Goal: Task Accomplishment & Management: Complete application form

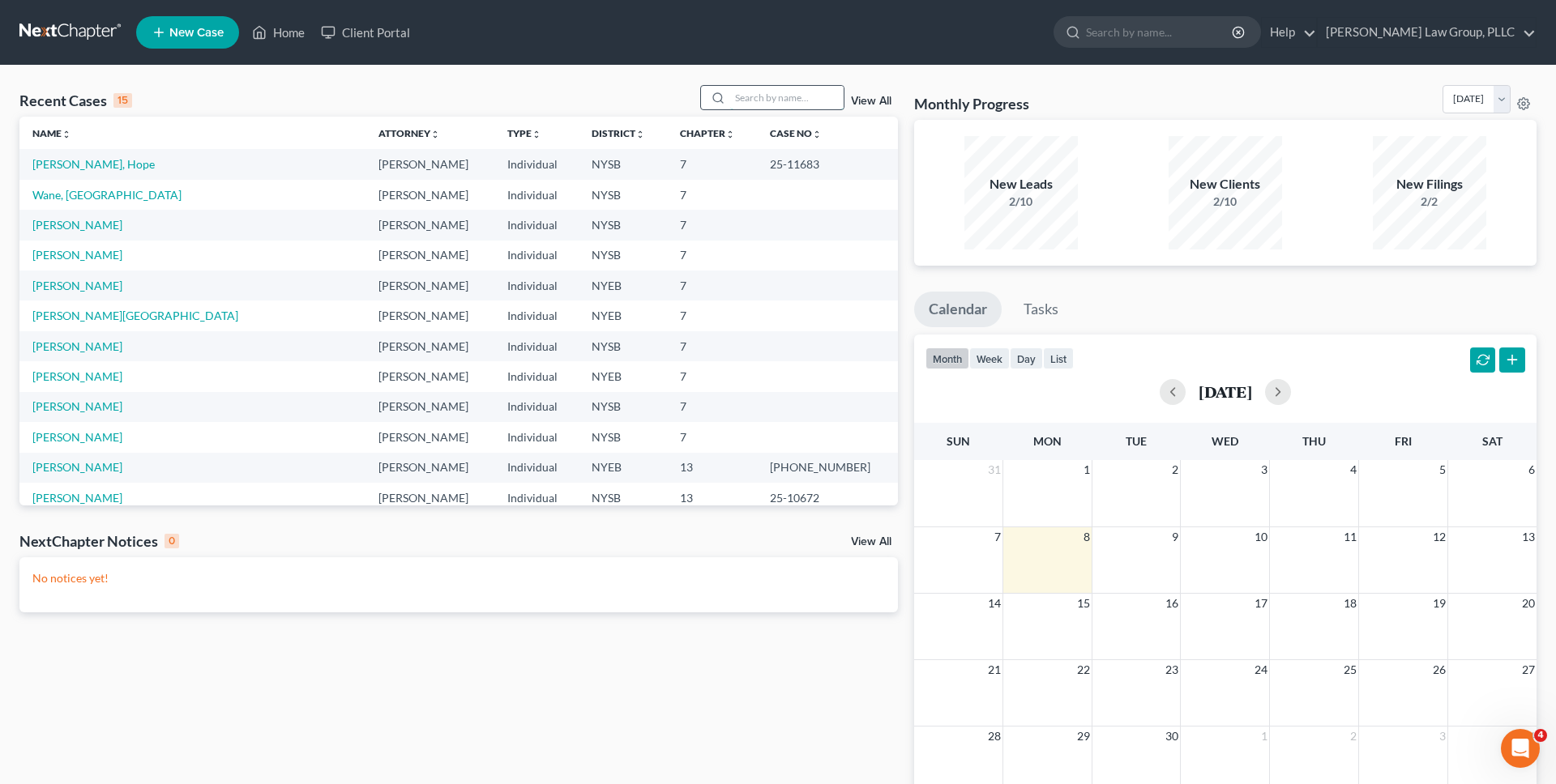
click at [764, 99] on input "search" at bounding box center [787, 97] width 114 height 23
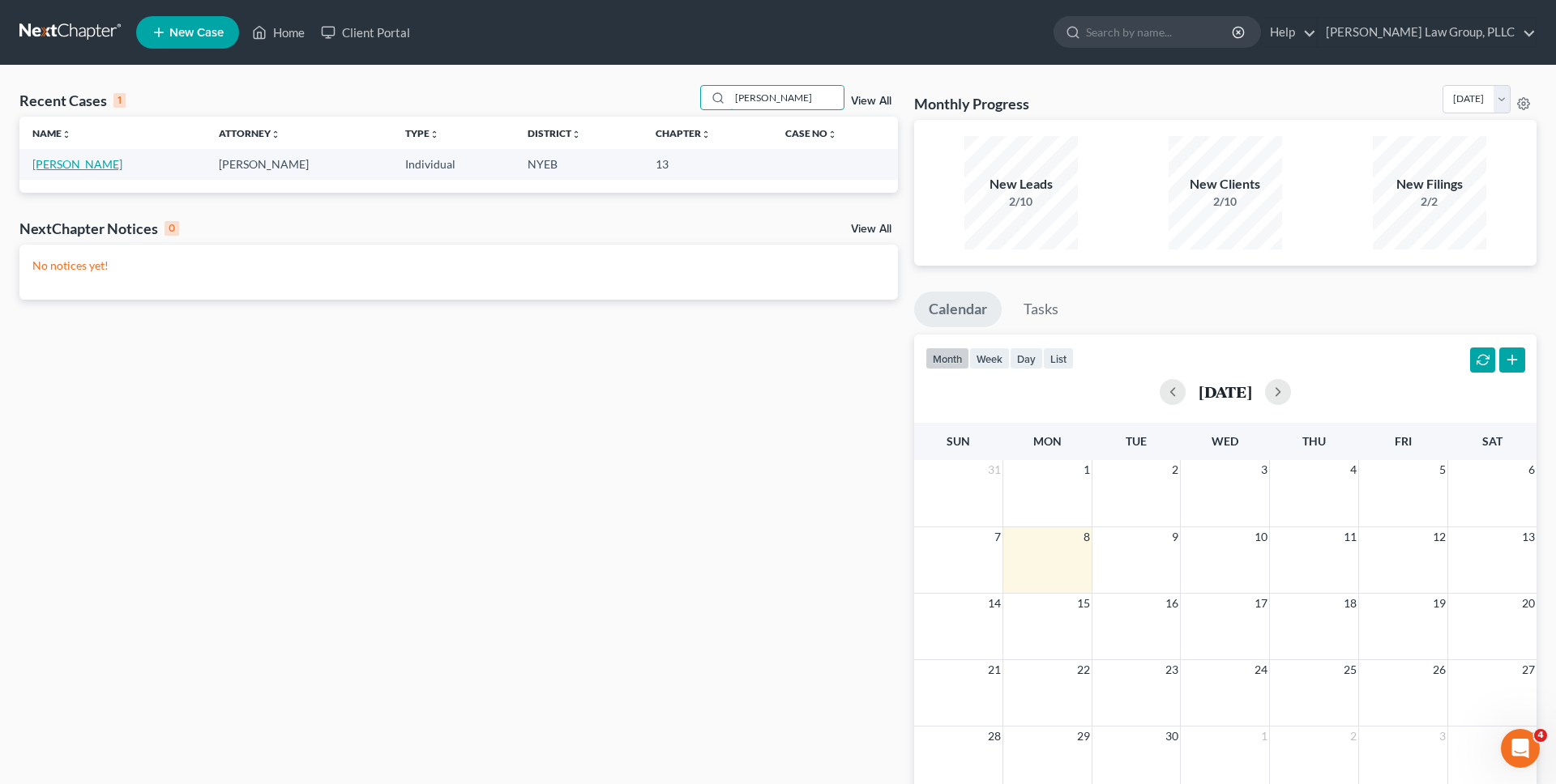
type input "[PERSON_NAME]"
click at [73, 169] on link "[PERSON_NAME]" at bounding box center [77, 164] width 90 height 14
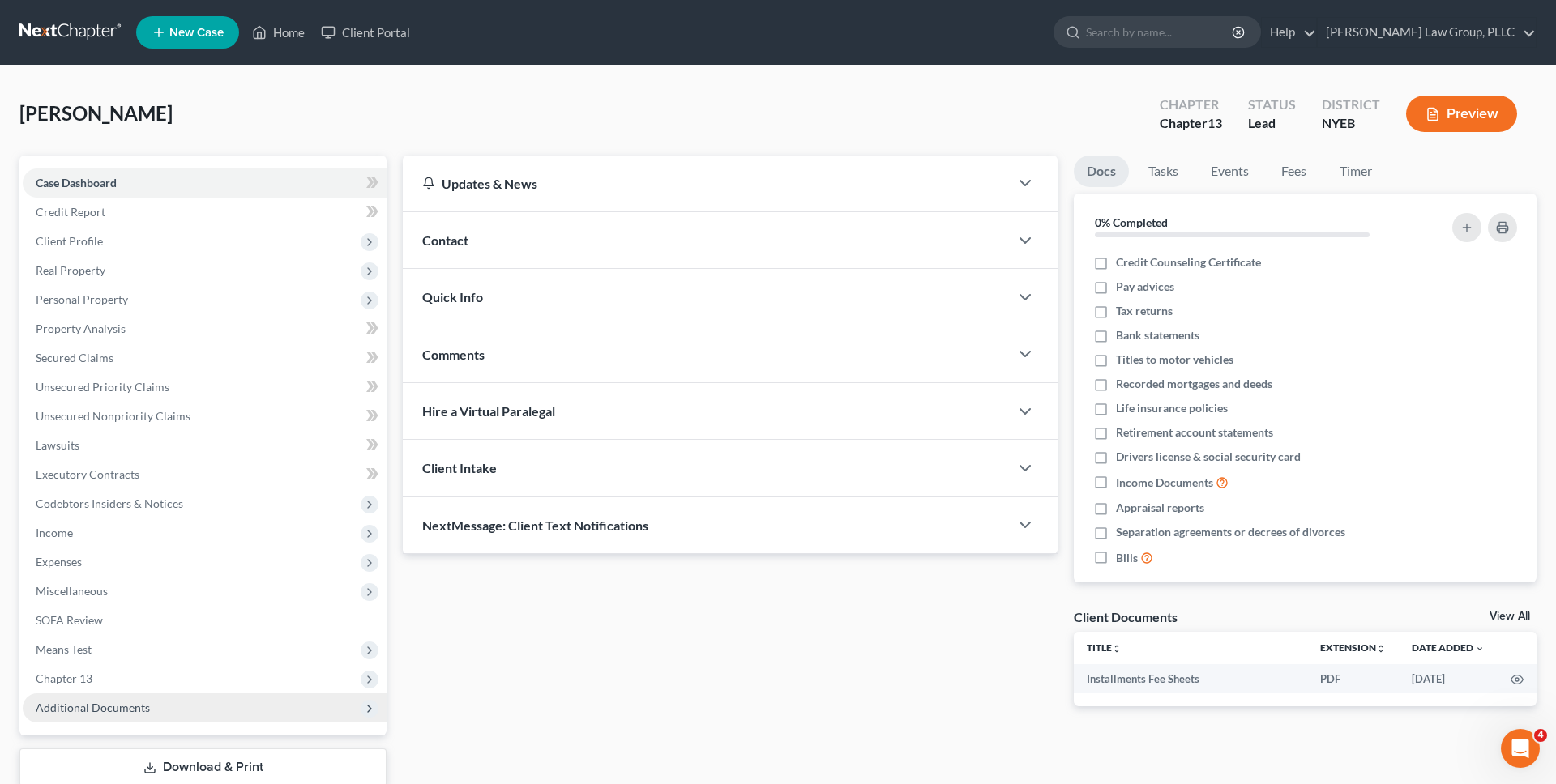
scroll to position [106, 0]
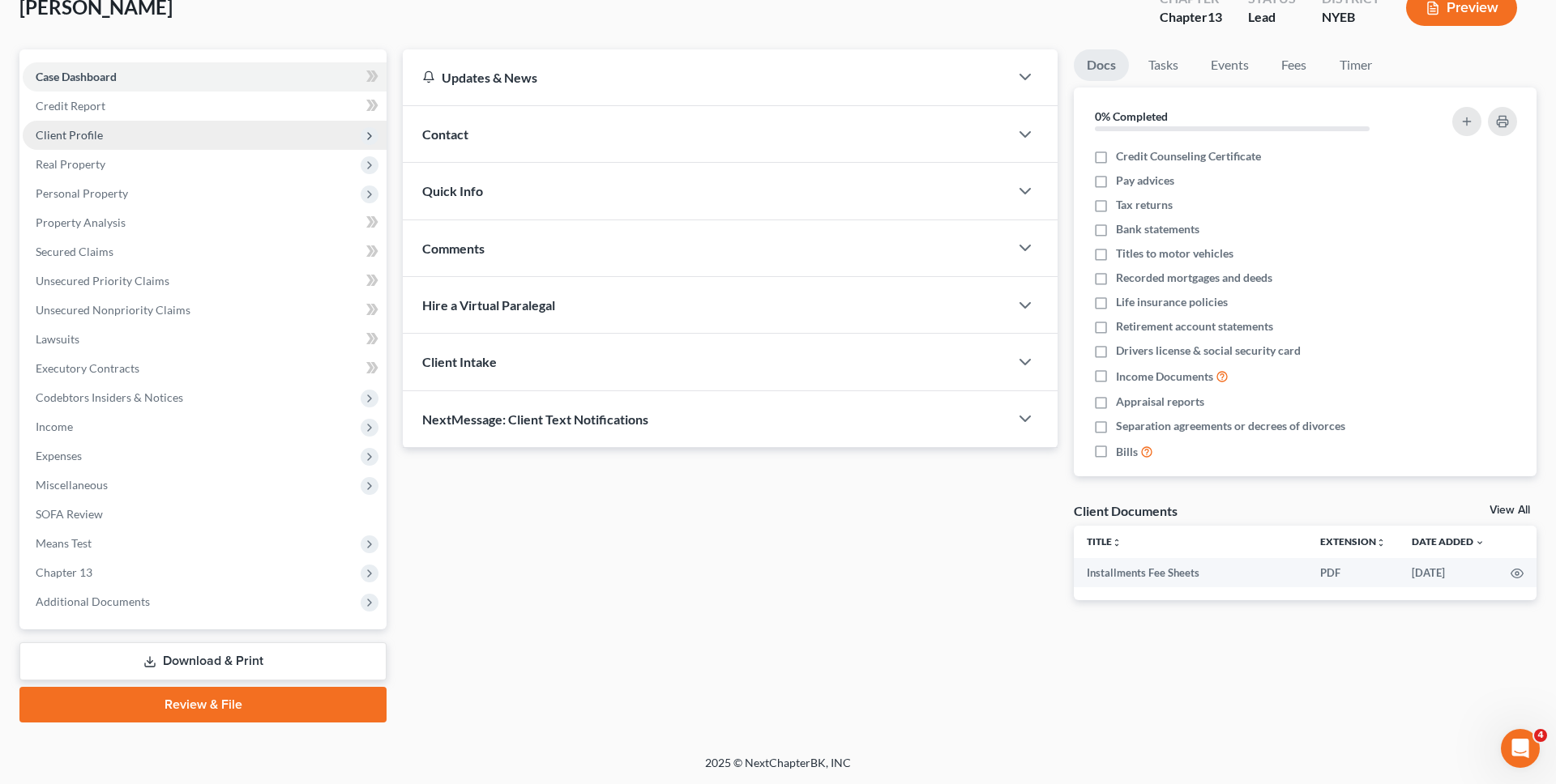
click at [252, 128] on span "Client Profile" at bounding box center [204, 135] width 364 height 29
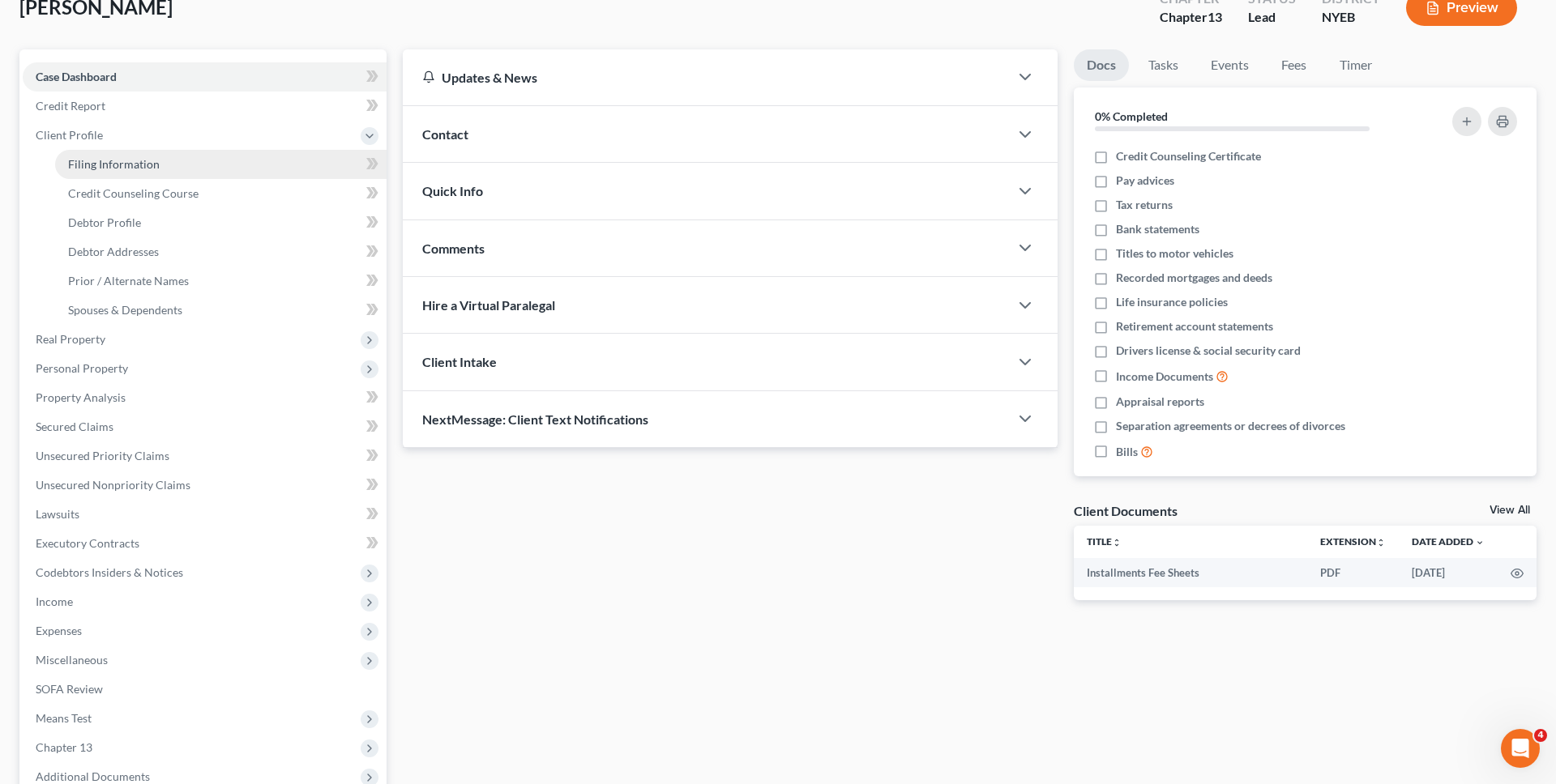
click at [252, 159] on link "Filing Information" at bounding box center [221, 164] width 331 height 29
select select "1"
select select "0"
select select "3"
select select "53"
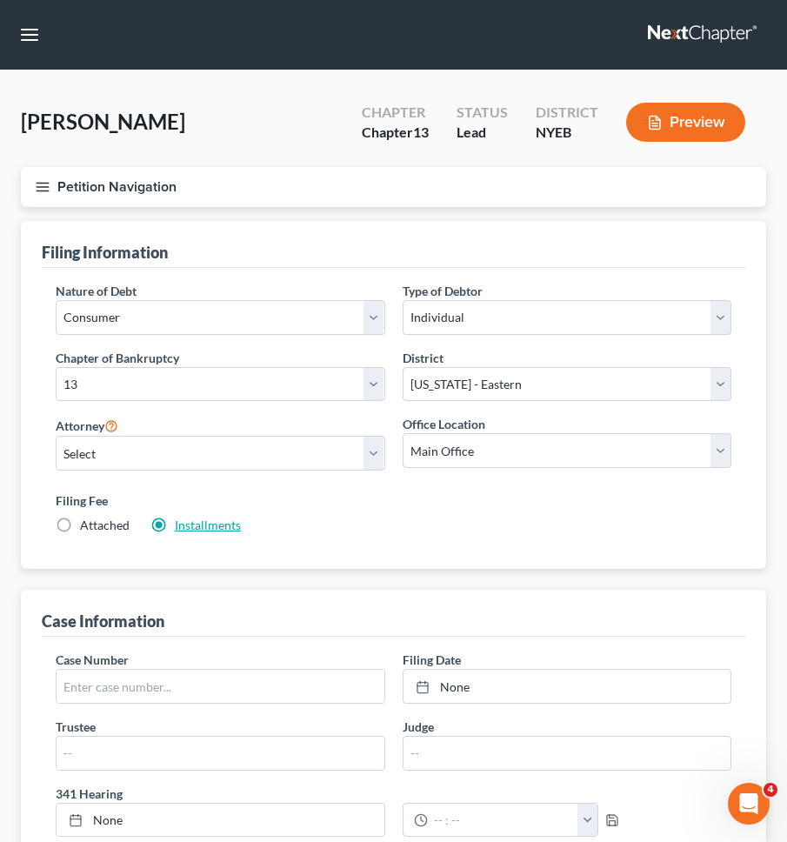
click at [198, 526] on link "Installments" at bounding box center [208, 525] width 66 height 15
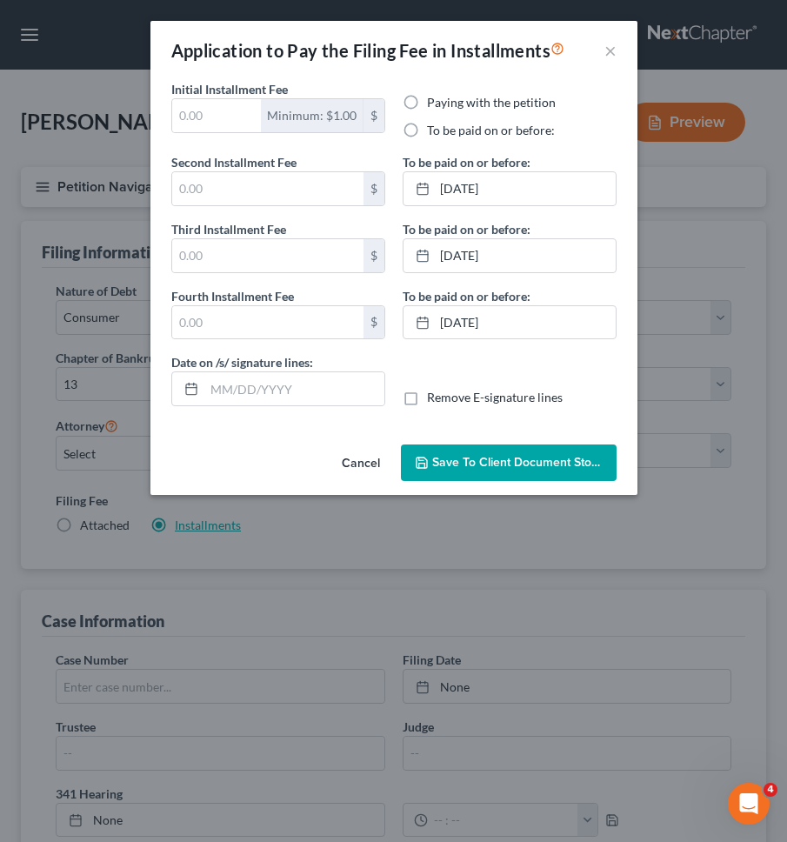
type input "80.00"
radio input "true"
type input "78.00"
type input "77.00"
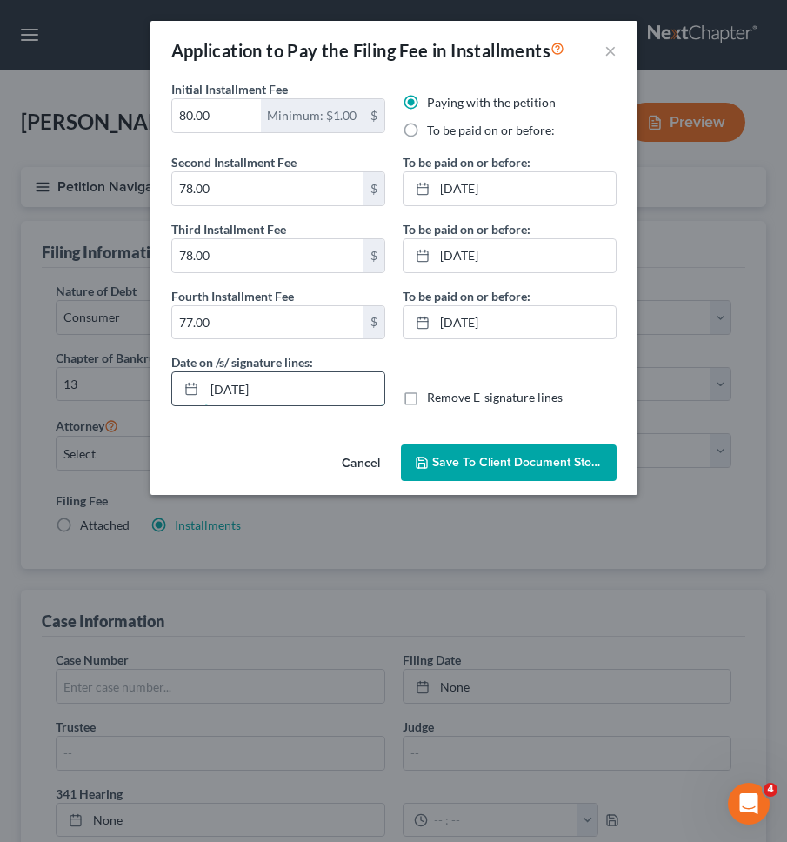
click at [291, 392] on input "09/08/2025" at bounding box center [294, 388] width 180 height 33
click at [371, 379] on input "09/06/2025" at bounding box center [294, 388] width 180 height 33
type input "09/06/2025"
click at [466, 458] on span "Save to Client Document Storage" at bounding box center [524, 462] width 184 height 15
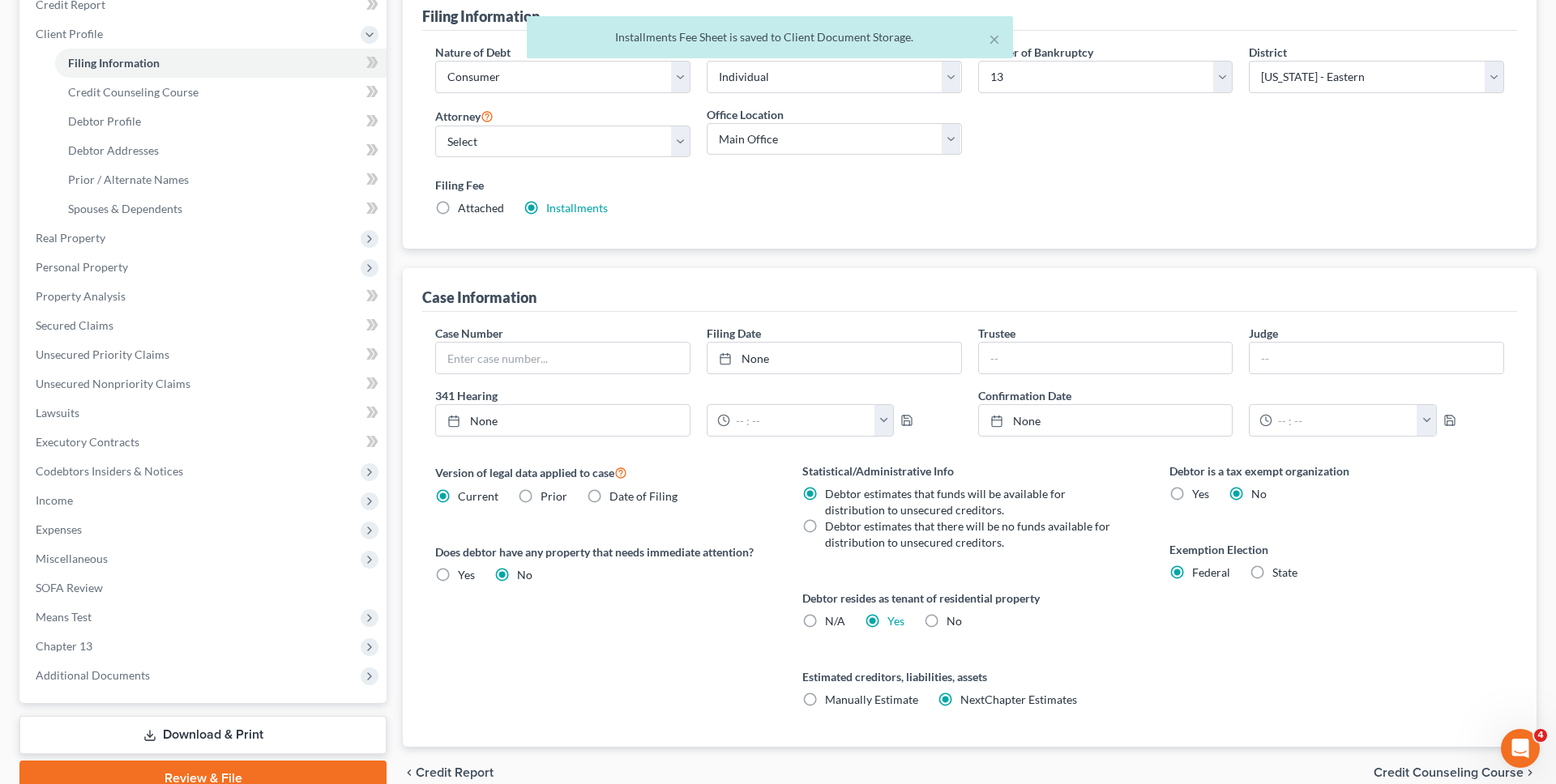
scroll to position [284, 0]
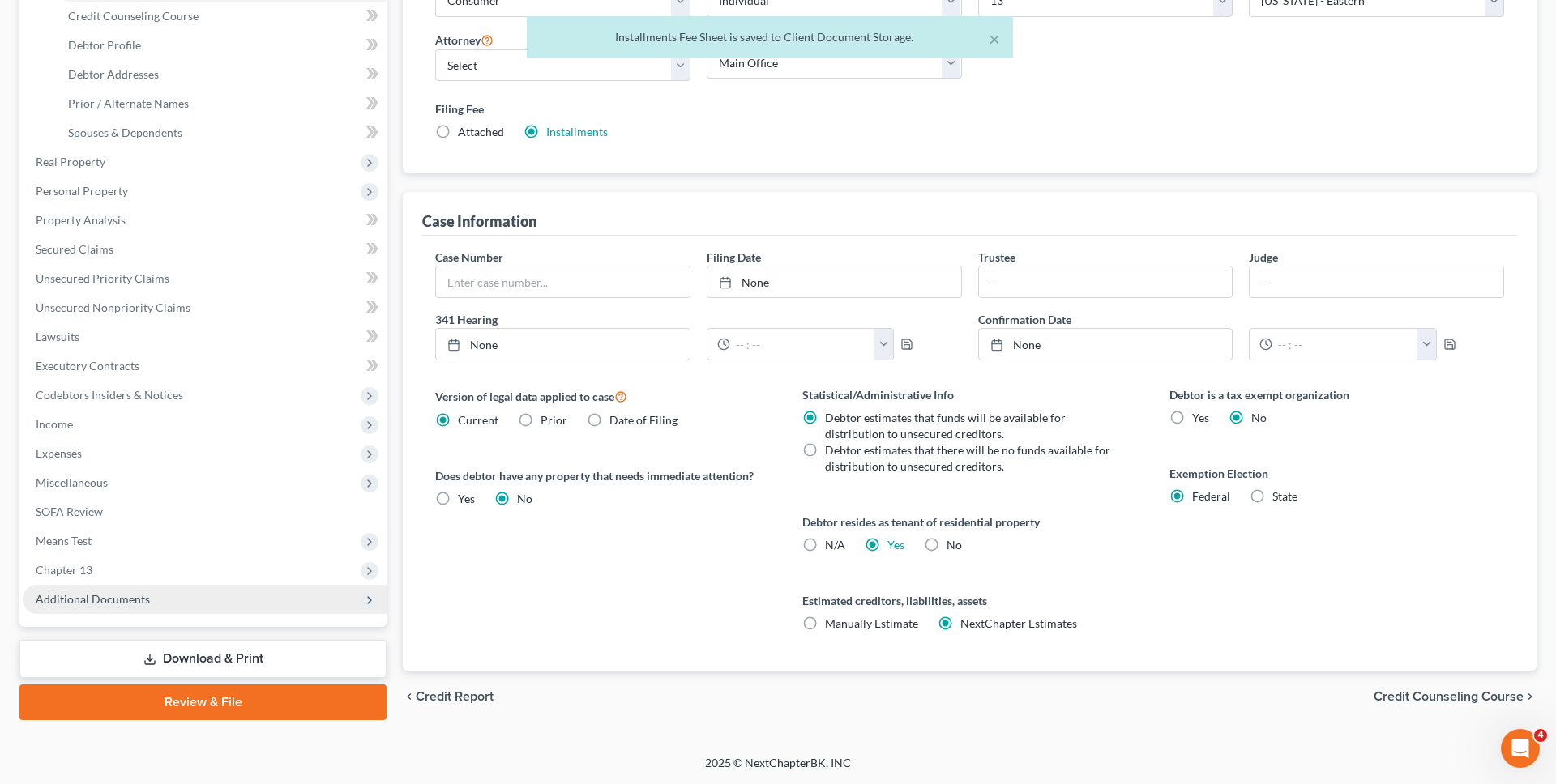
click at [238, 598] on span "Additional Documents" at bounding box center [204, 599] width 364 height 29
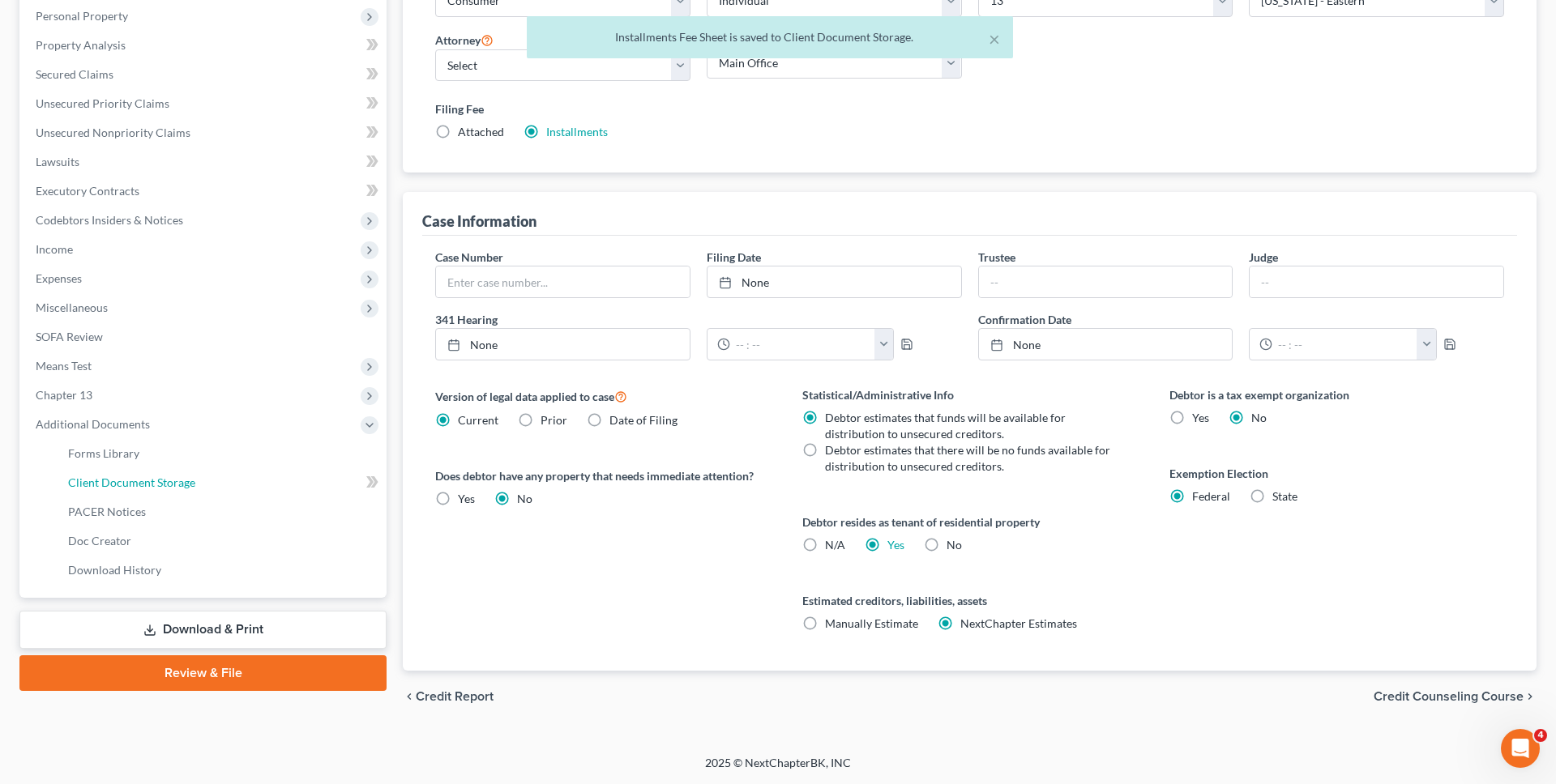
click at [245, 490] on link "Client Document Storage" at bounding box center [221, 482] width 331 height 29
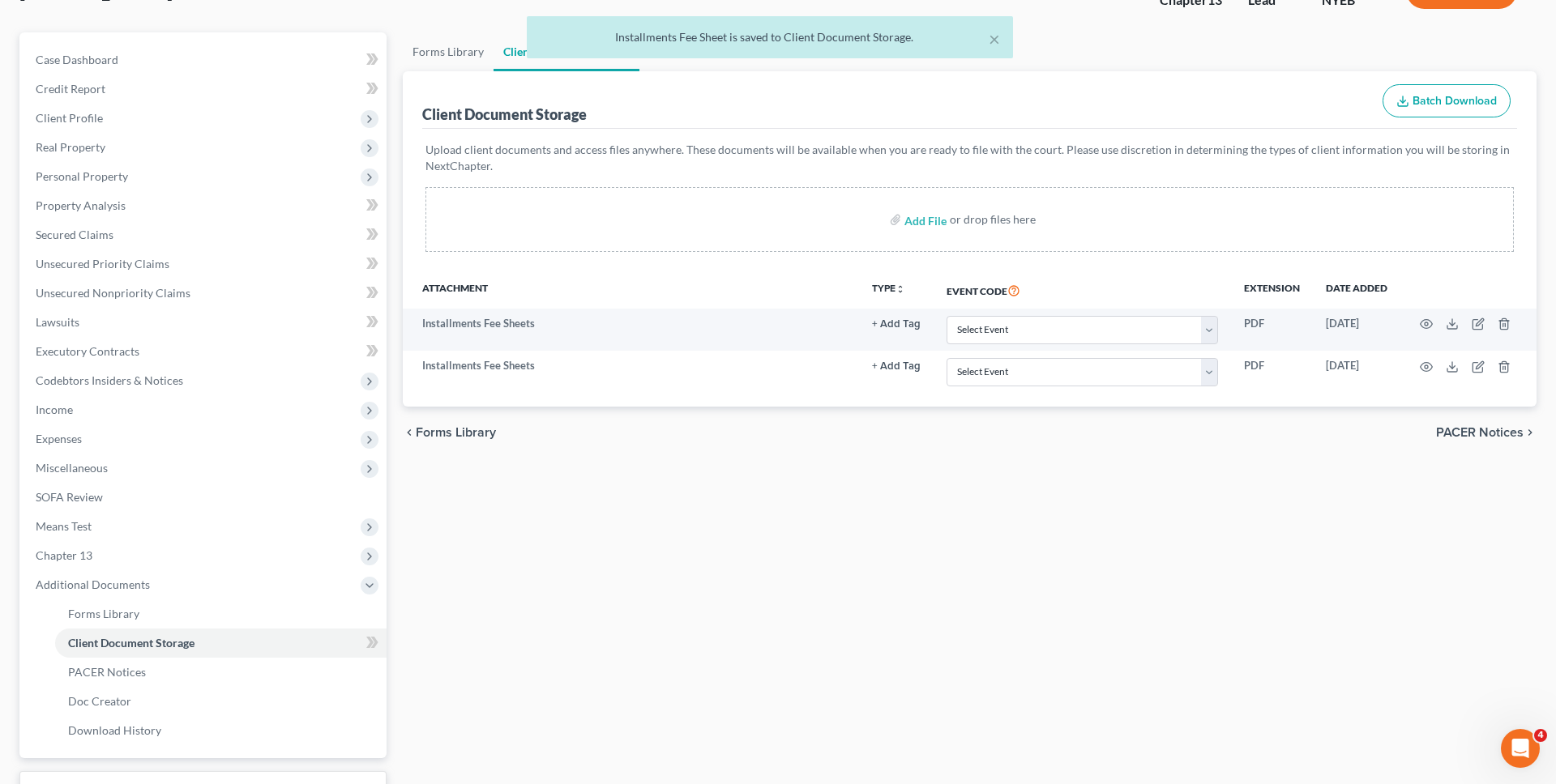
scroll to position [252, 0]
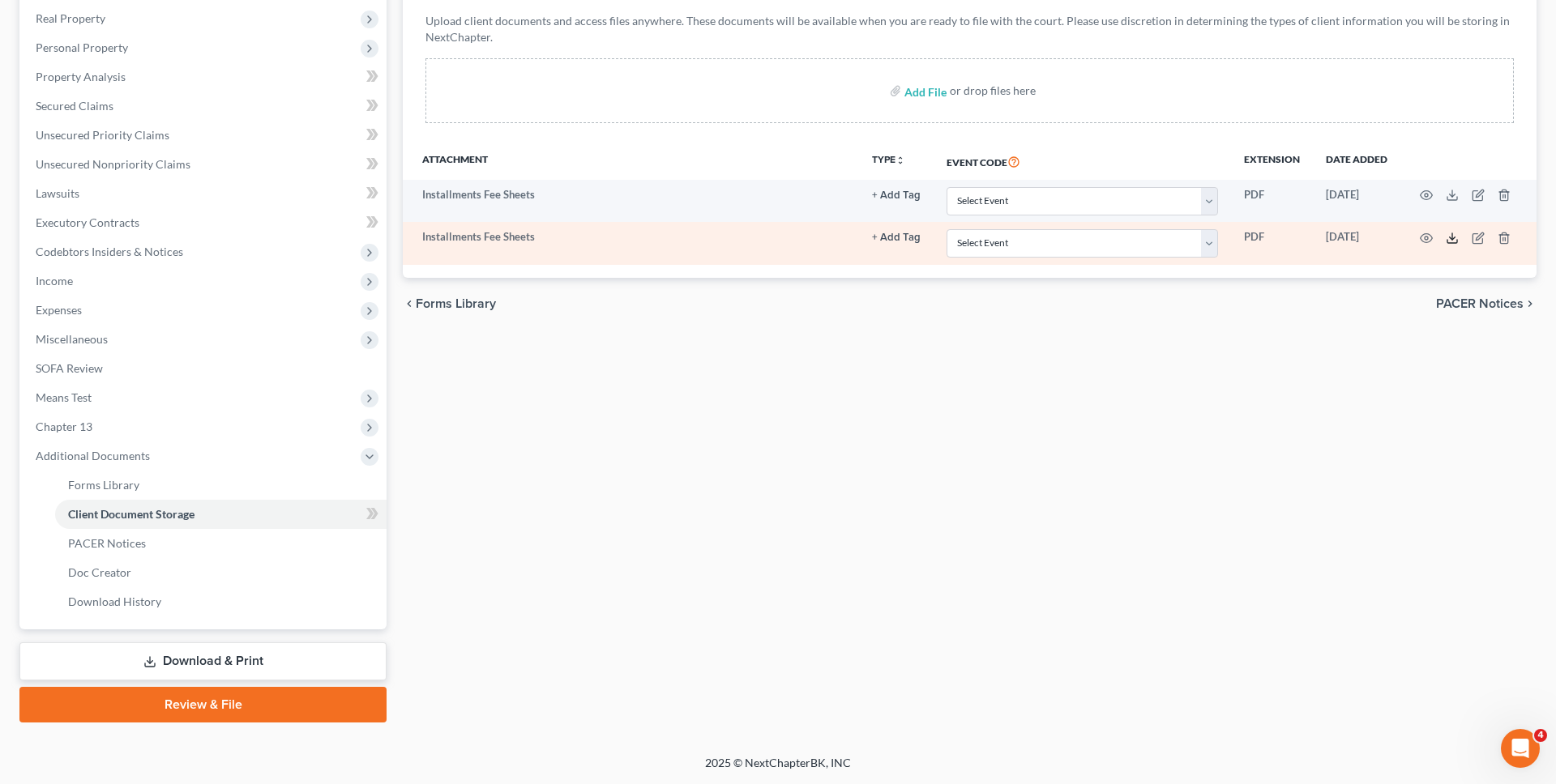
click at [1454, 239] on icon at bounding box center [1452, 238] width 13 height 13
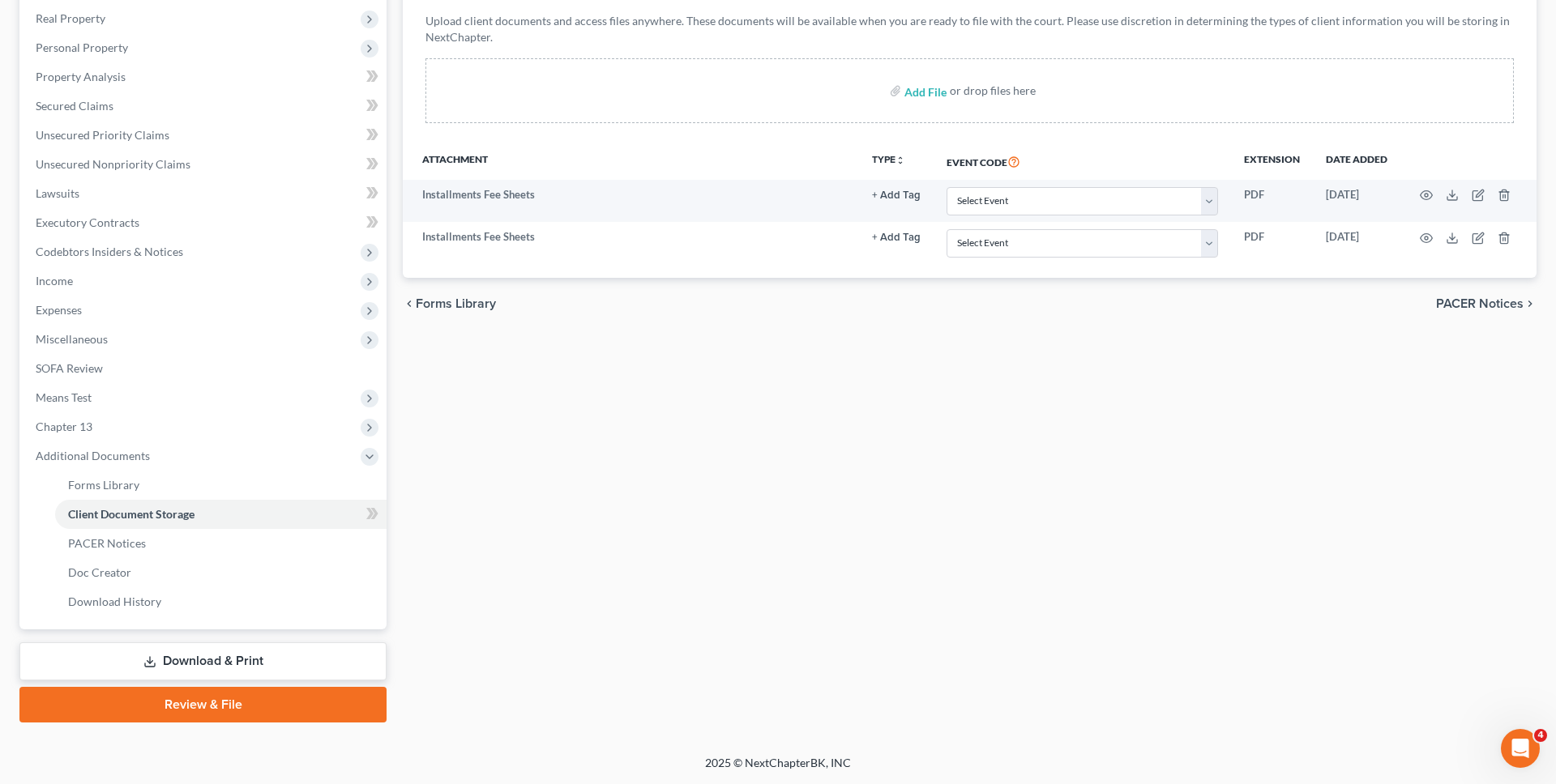
click at [652, 315] on div "chevron_left Forms Library PACER Notices chevron_right" at bounding box center [968, 304] width 1133 height 52
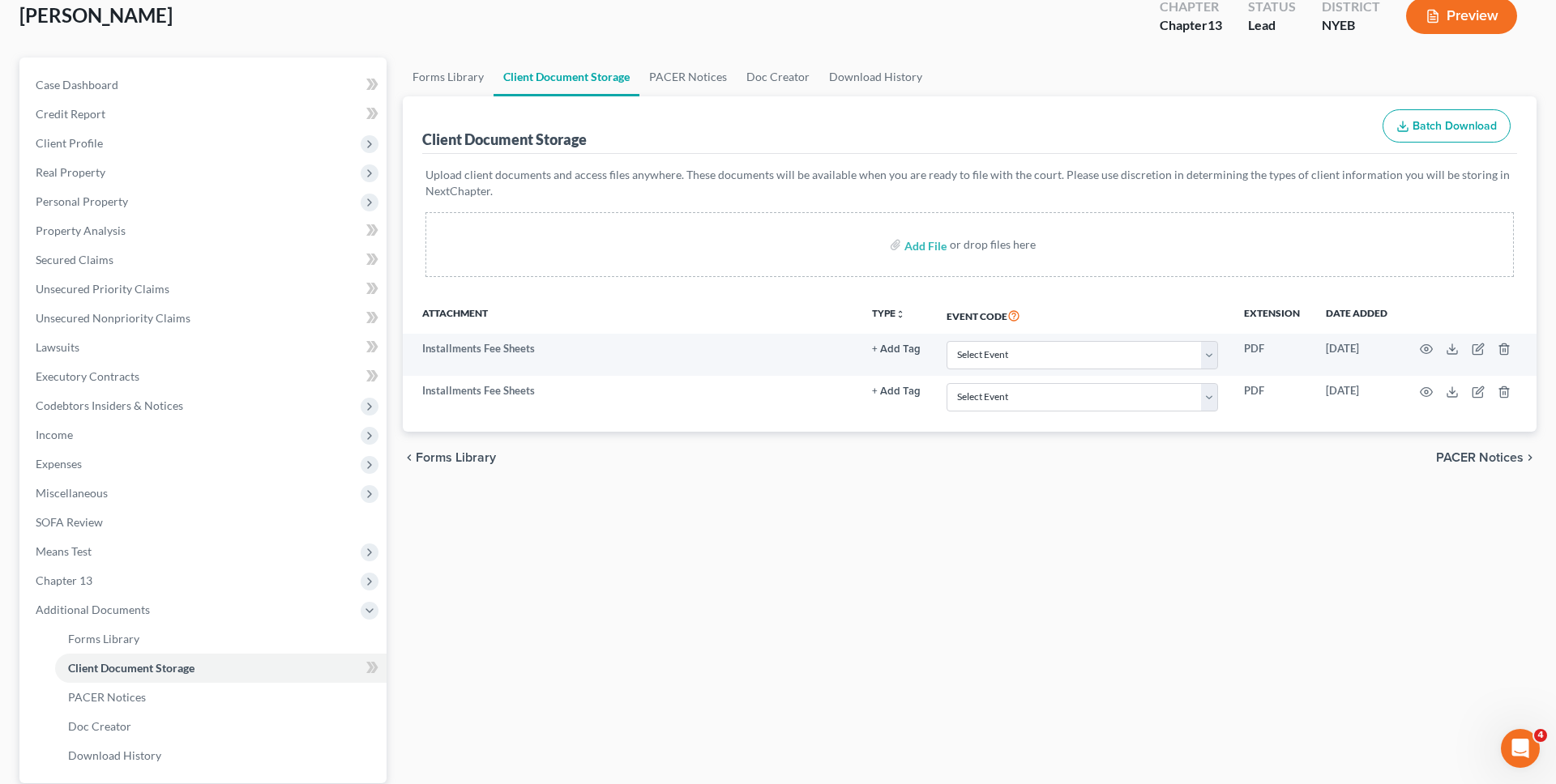
scroll to position [0, 0]
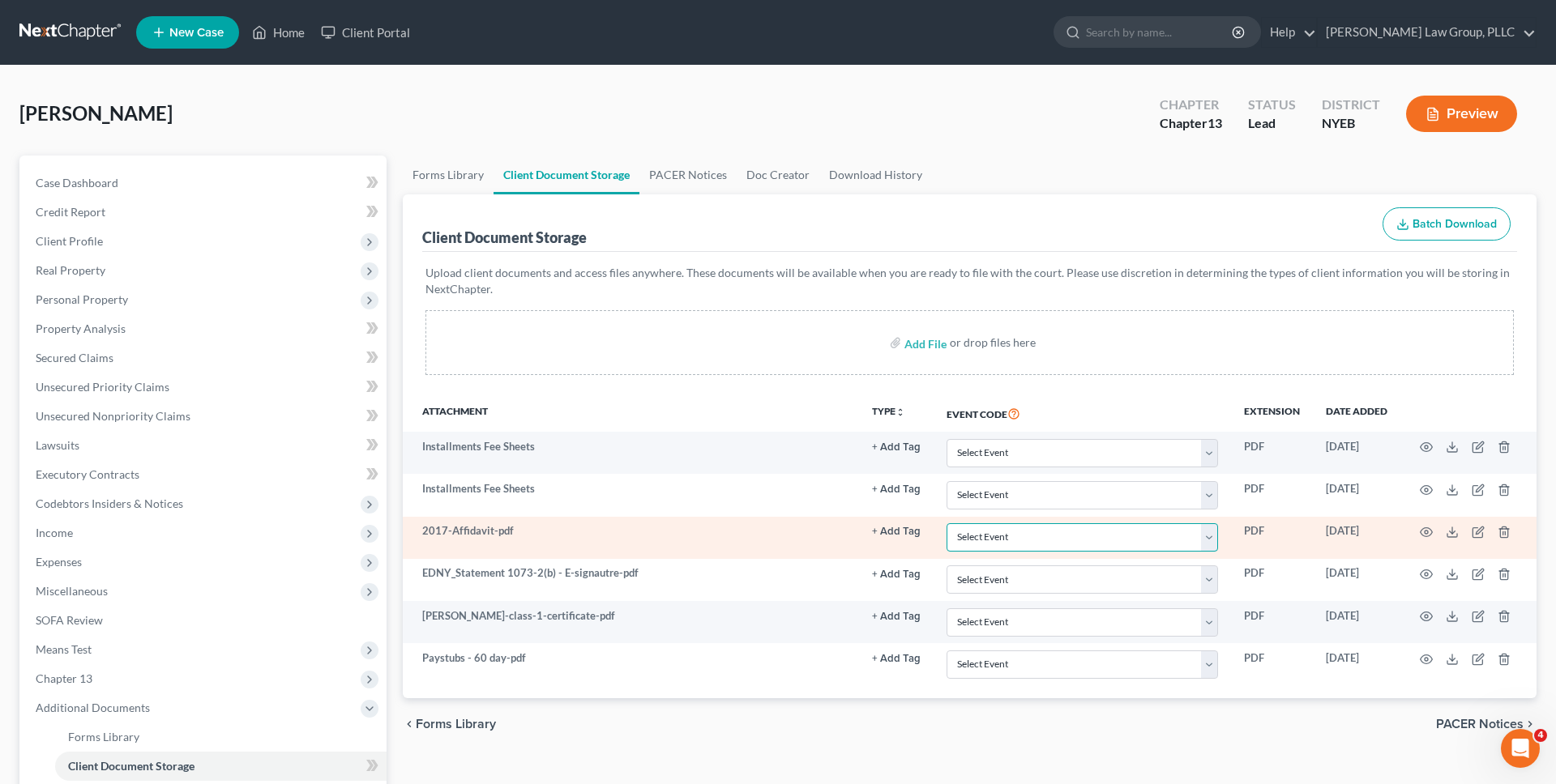
click at [1108, 534] on select "Select Event Certificate of Credit Counseling Employee Income Records / Copies …" at bounding box center [1081, 537] width 271 height 28
select select "2"
click at [946, 523] on select "Select Event Certificate of Credit Counseling Employee Income Records / Copies …" at bounding box center [1081, 537] width 271 height 28
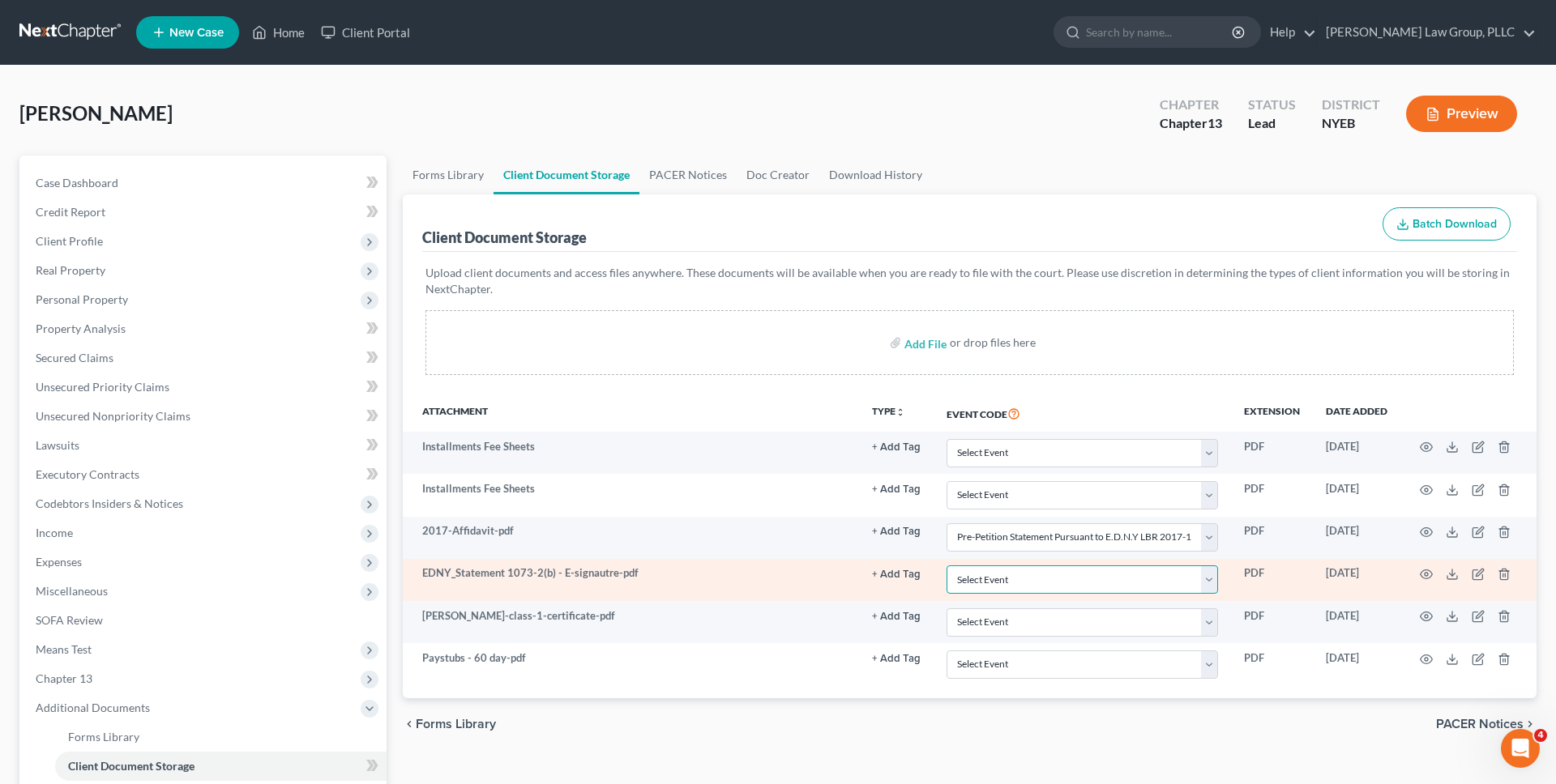
click at [1076, 586] on select "Select Event Certificate of Credit Counseling Employee Income Records / Copies …" at bounding box center [1081, 579] width 271 height 28
select select "3"
click at [946, 565] on select "Select Event Certificate of Credit Counseling Employee Income Records / Copies …" at bounding box center [1081, 579] width 271 height 28
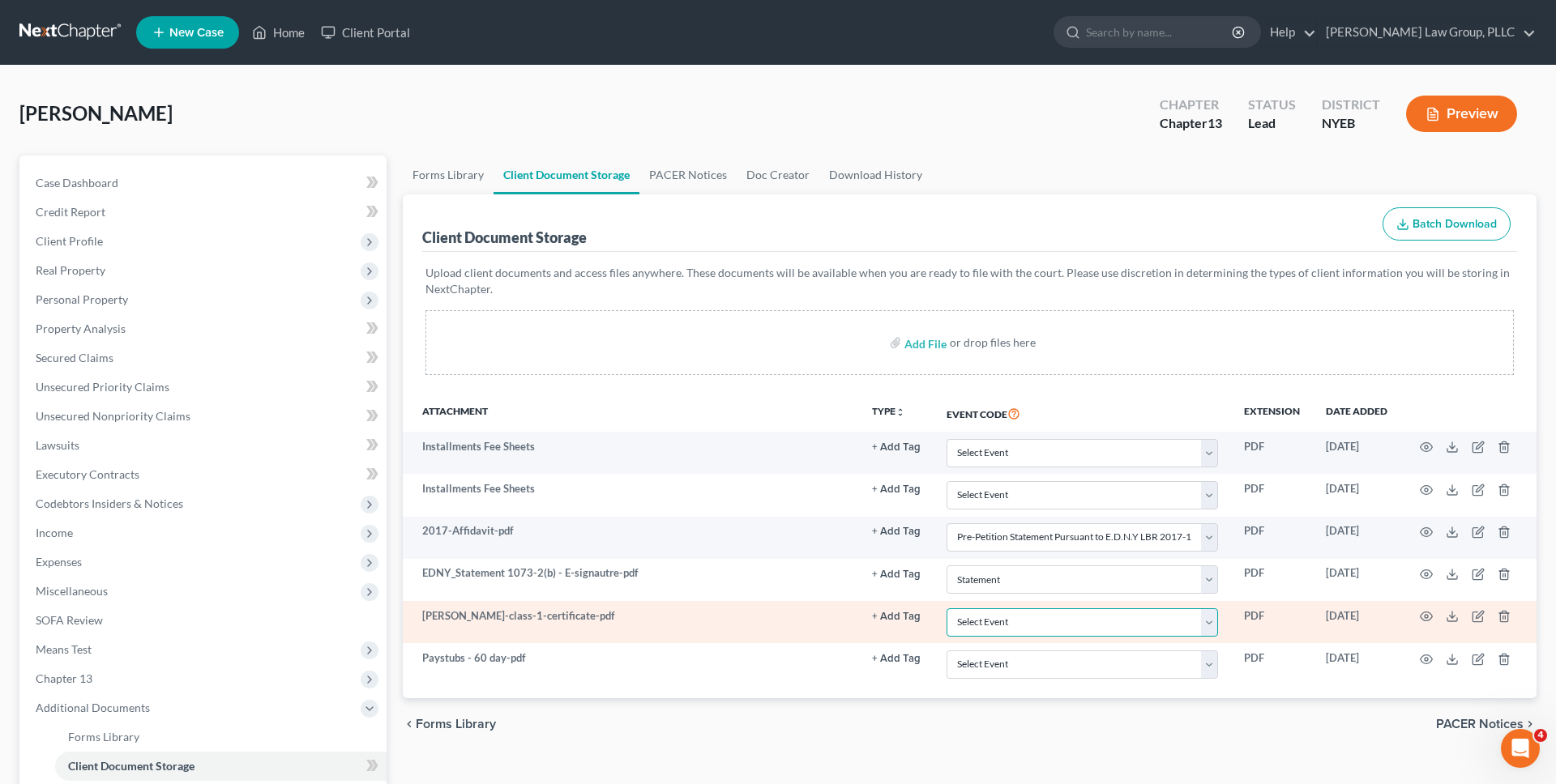
click at [1061, 615] on select "Select Event Certificate of Credit Counseling Employee Income Records / Copies …" at bounding box center [1081, 622] width 271 height 28
select select "0"
click at [946, 608] on select "Select Event Certificate of Credit Counseling Employee Income Records / Copies …" at bounding box center [1081, 622] width 271 height 28
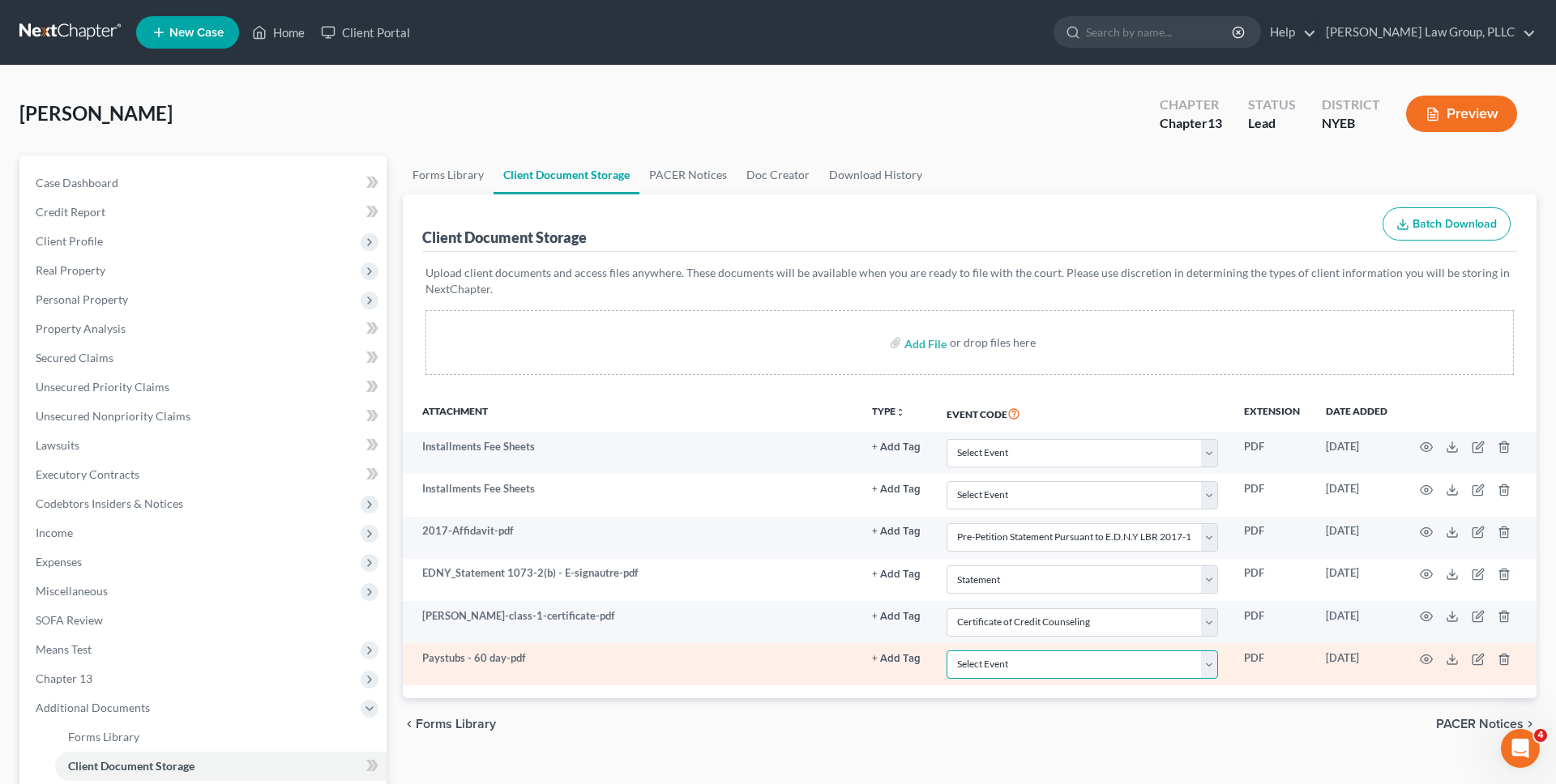
click at [1060, 662] on select "Select Event Certificate of Credit Counseling Employee Income Records / Copies …" at bounding box center [1081, 665] width 271 height 28
select select "1"
click at [946, 651] on select "Select Event Certificate of Credit Counseling Employee Income Records / Copies …" at bounding box center [1081, 665] width 271 height 28
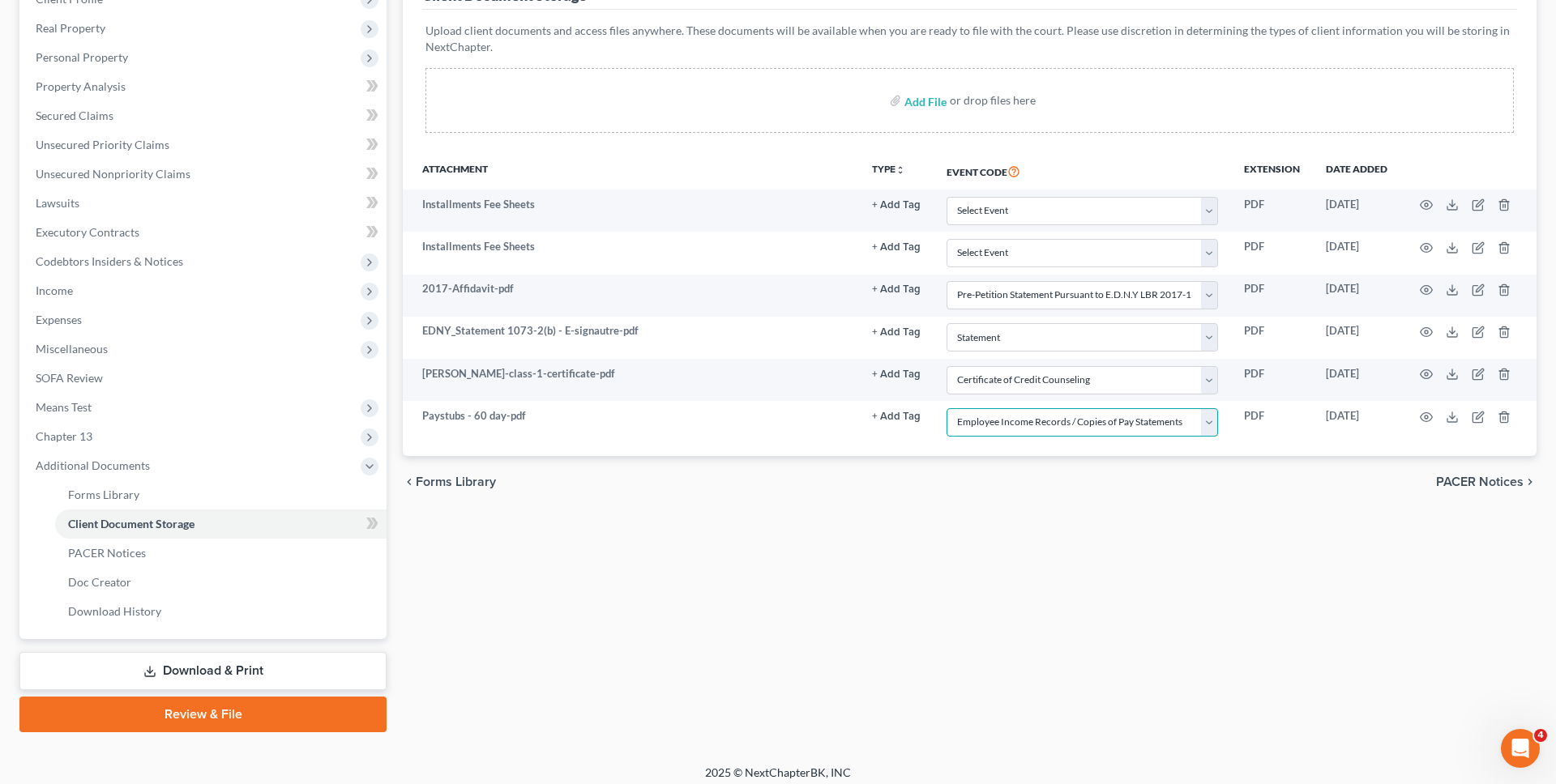
scroll to position [252, 0]
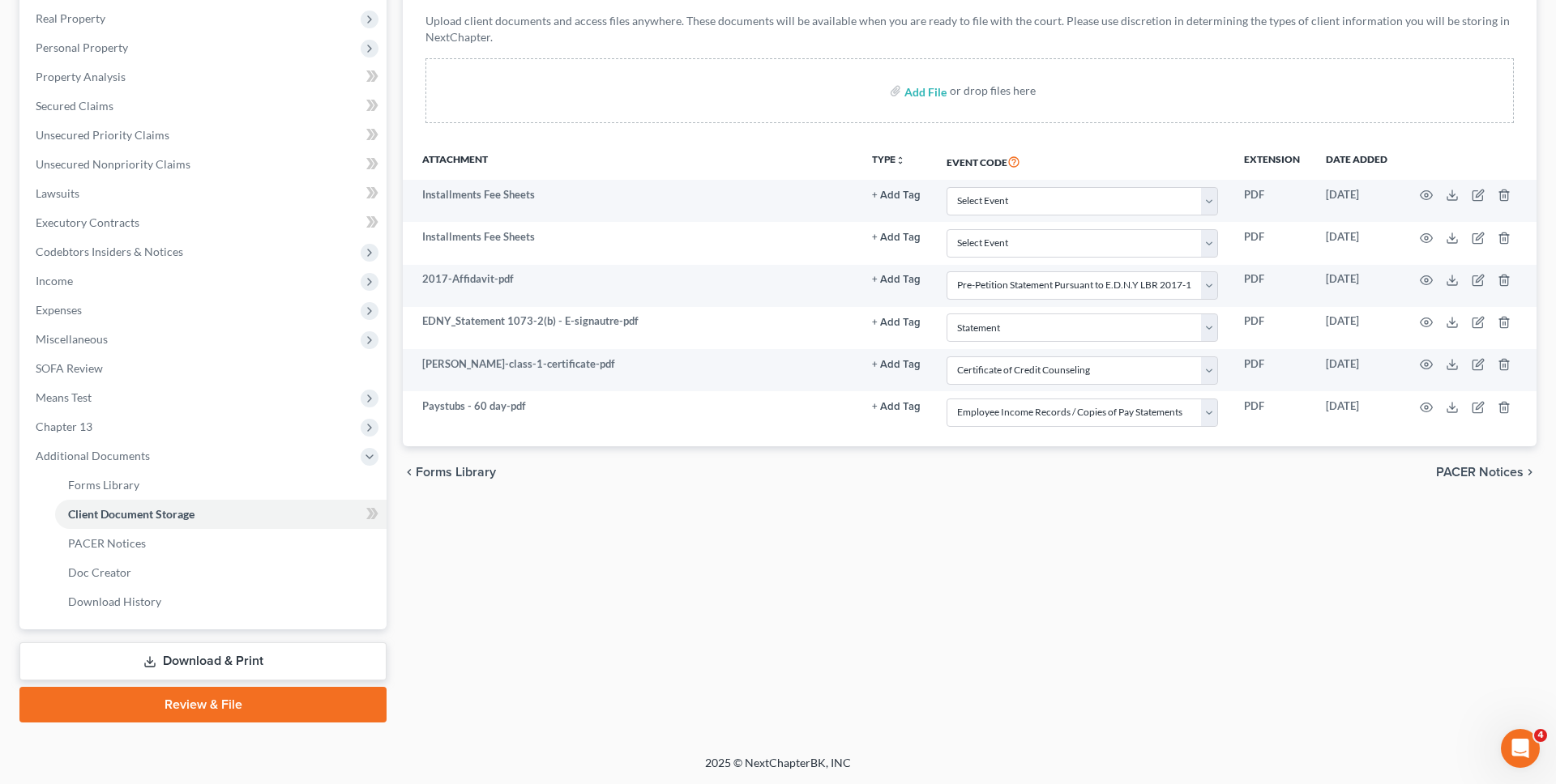
click at [318, 707] on link "Review & File" at bounding box center [203, 705] width 367 height 35
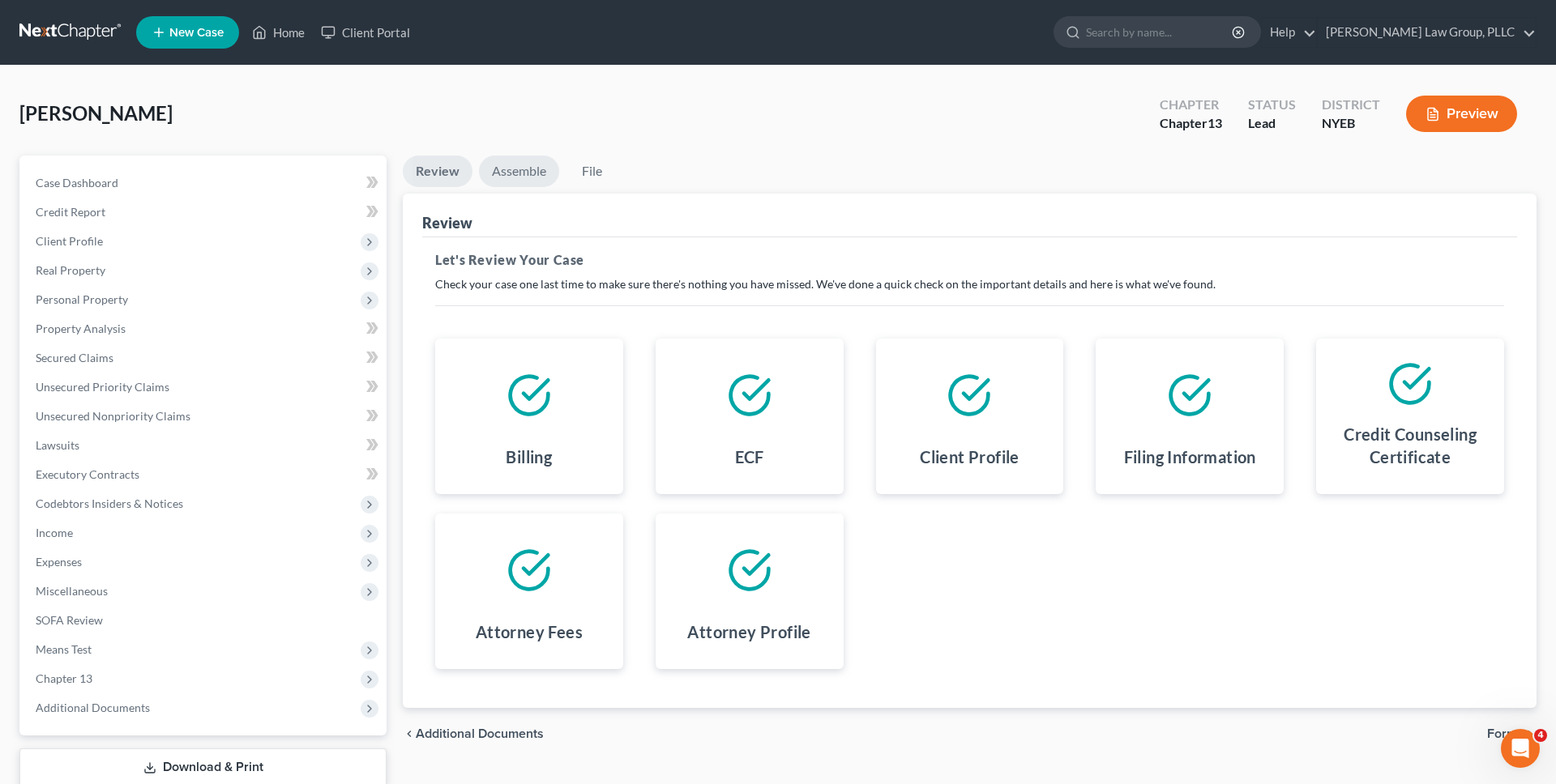
click at [516, 171] on link "Assemble" at bounding box center [519, 171] width 80 height 32
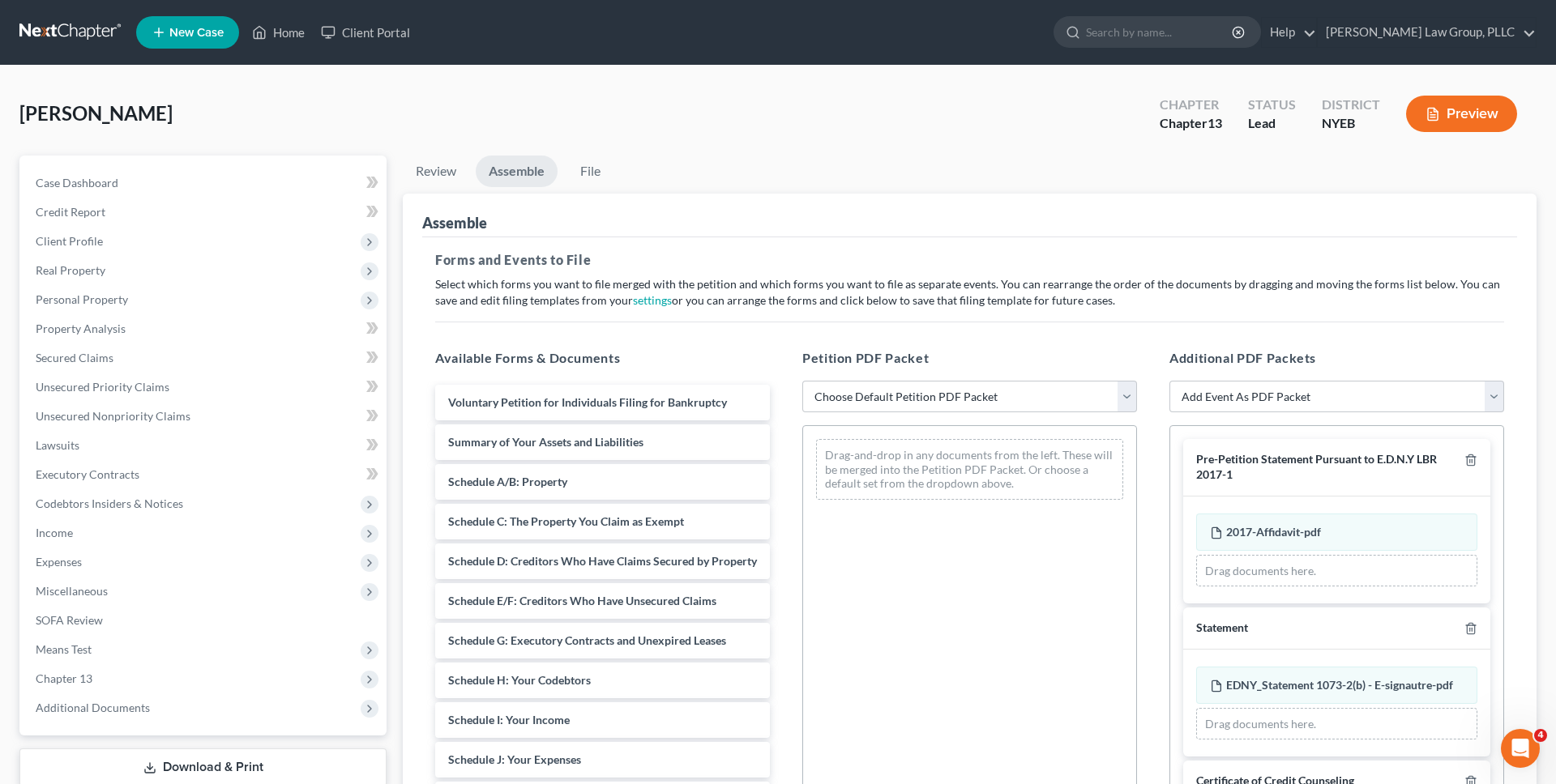
click at [837, 374] on div "Petition PDF Packet Choose Default Petition PDF Packet Complete Bankruptcy Peti…" at bounding box center [969, 610] width 367 height 549
click at [837, 384] on select "Choose Default Petition PDF Packet Complete Bankruptcy Petition (all forms and …" at bounding box center [968, 397] width 334 height 33
select select "0"
click at [802, 381] on select "Choose Default Petition PDF Packet Complete Bankruptcy Petition (all forms and …" at bounding box center [968, 397] width 334 height 33
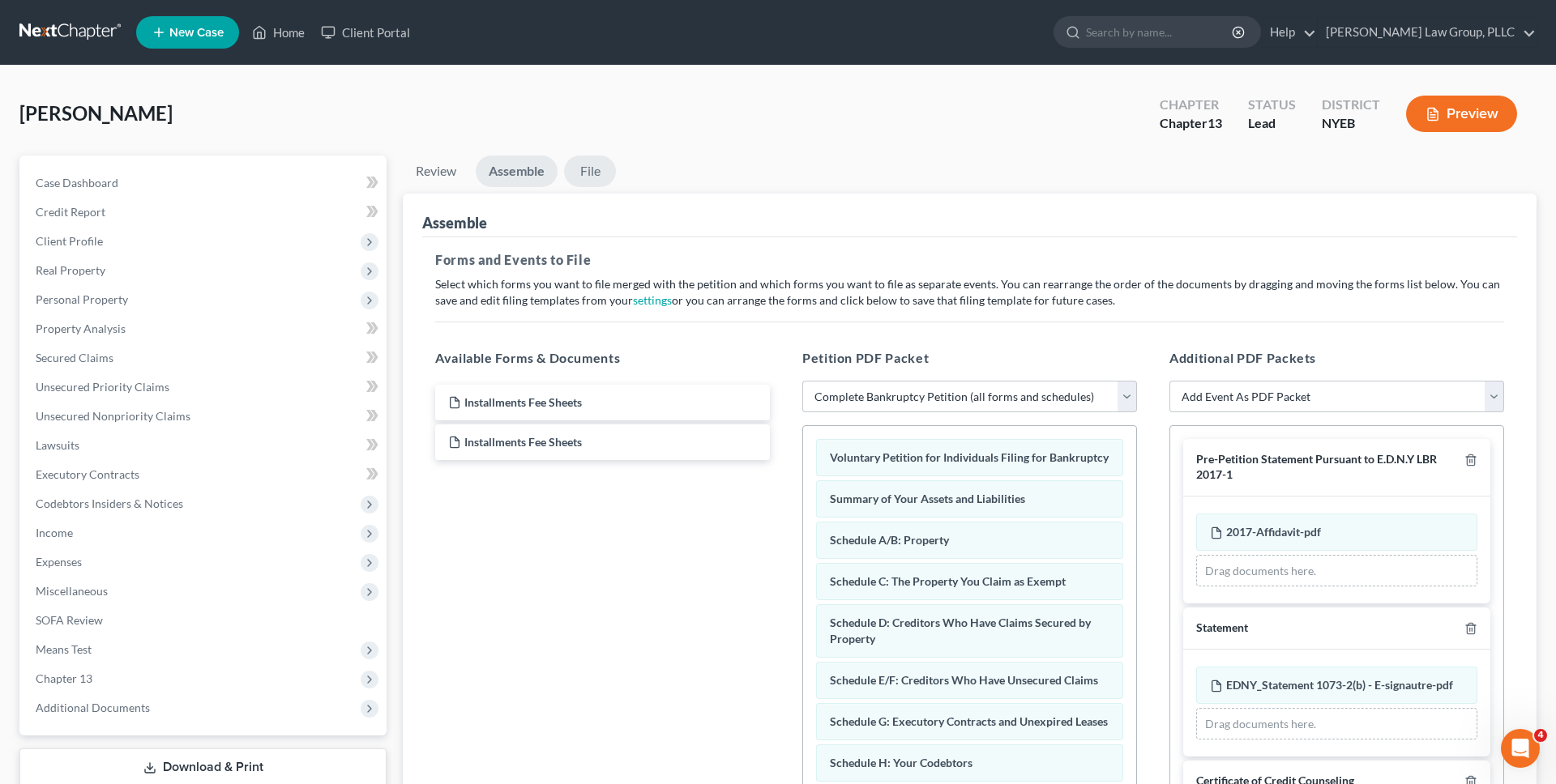
click at [571, 179] on link "File" at bounding box center [590, 171] width 52 height 32
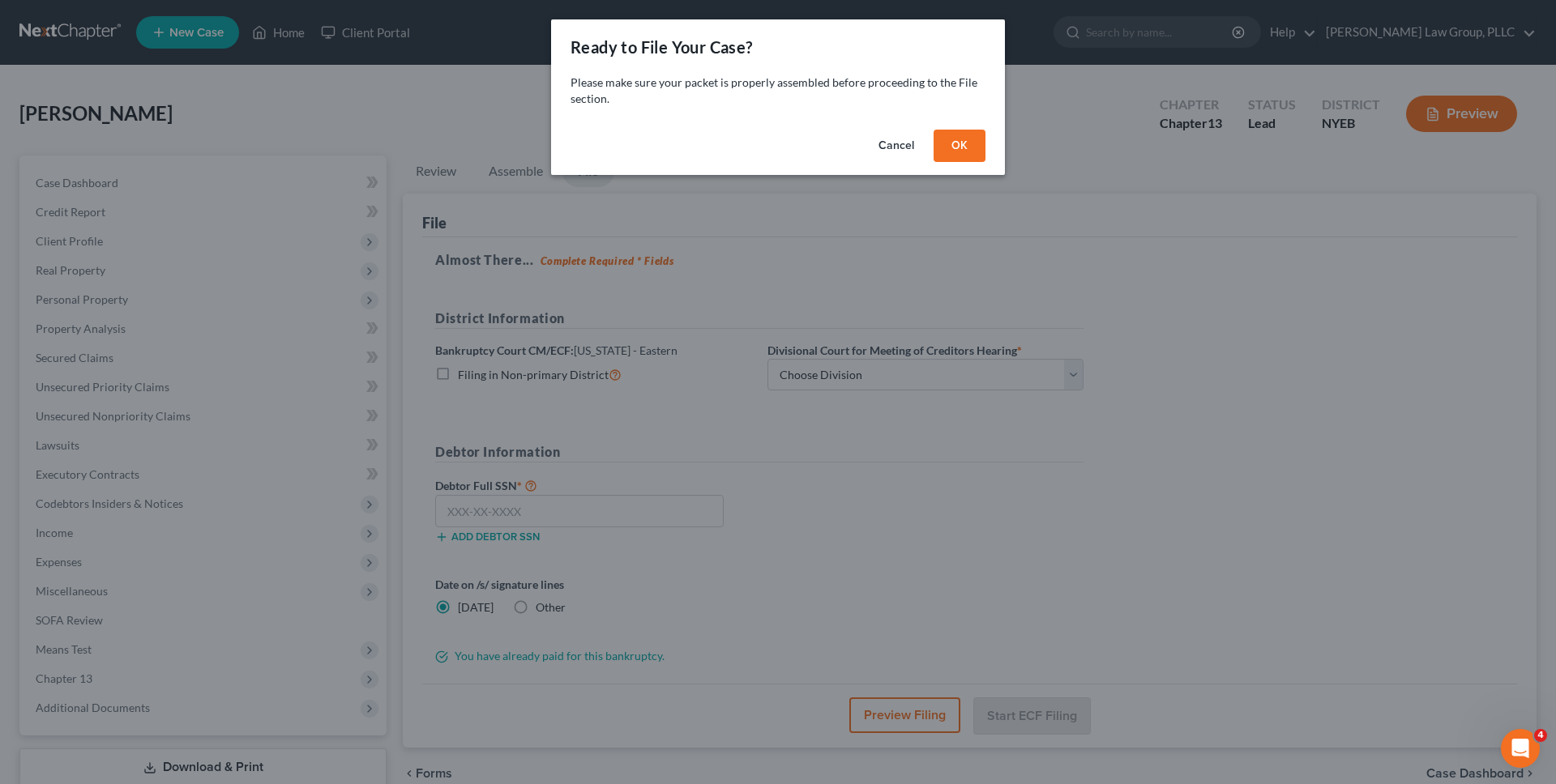
click at [943, 144] on button "OK" at bounding box center [959, 145] width 52 height 33
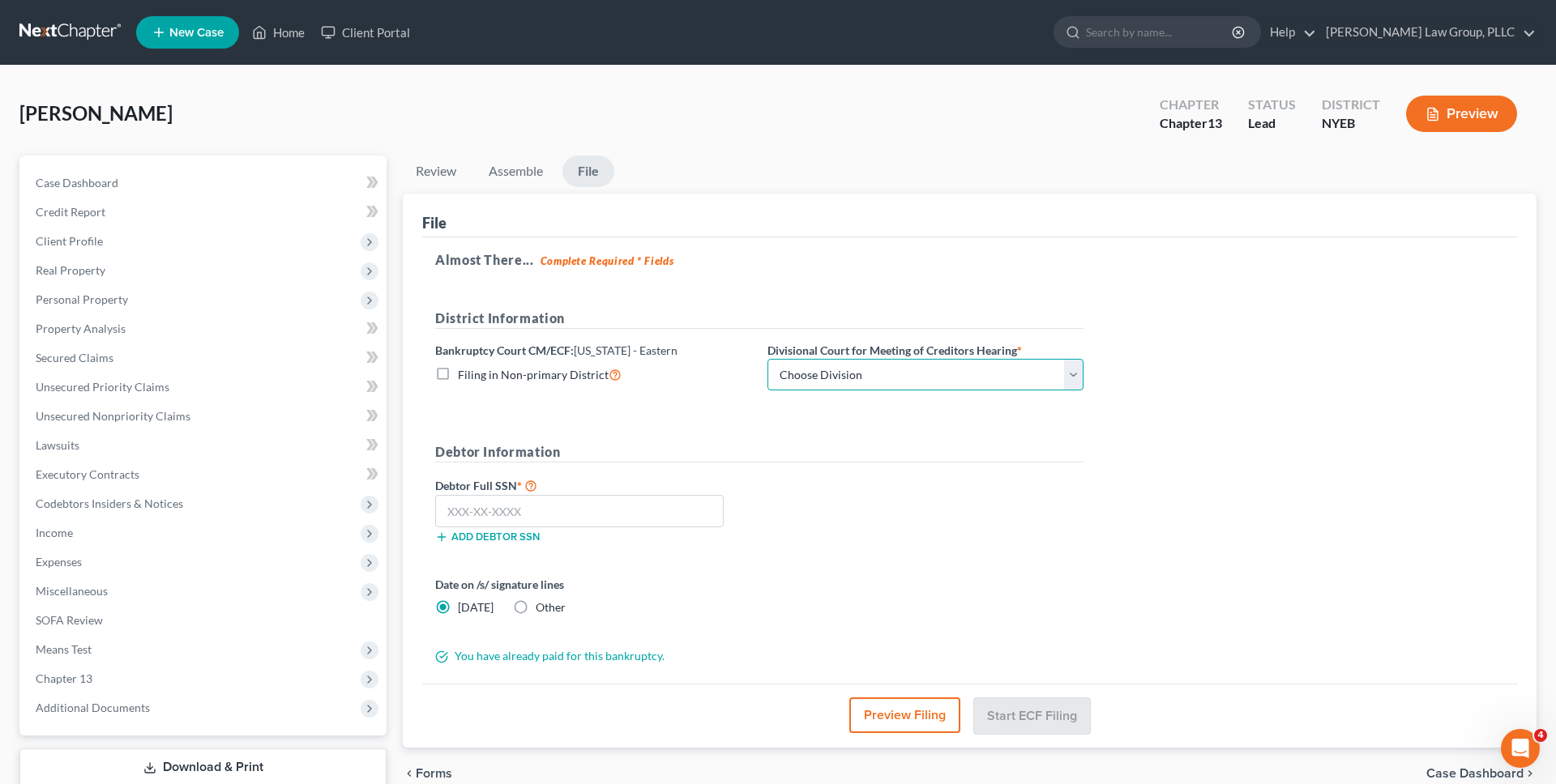
click at [897, 371] on select "Choose Division Brooklyn Central Islip" at bounding box center [925, 374] width 316 height 33
select select "0"
click at [767, 358] on select "Choose Division Brooklyn Central Islip" at bounding box center [925, 374] width 316 height 33
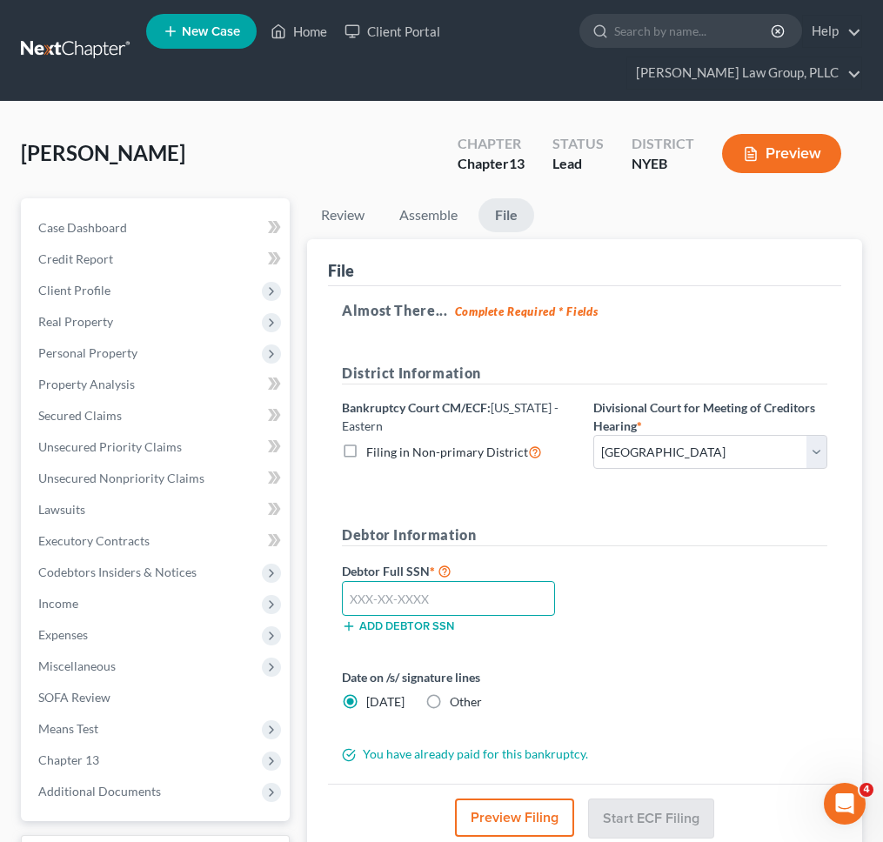
click at [508, 605] on input "text" at bounding box center [448, 598] width 213 height 35
type input "075-82-4182"
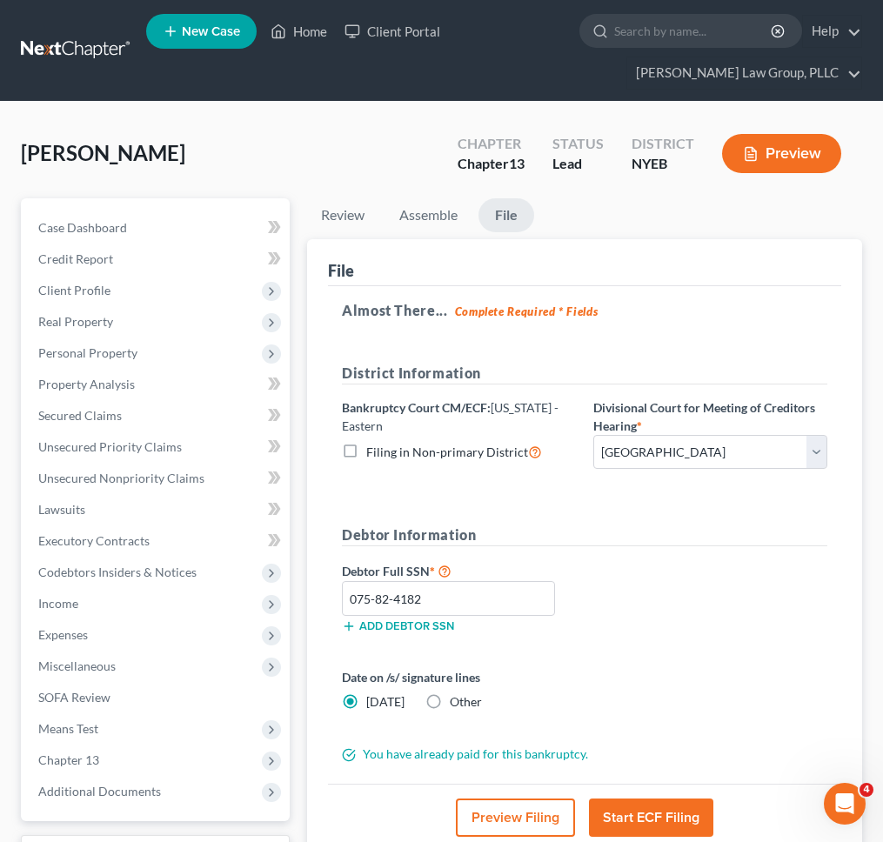
click at [603, 598] on div "Debtor Full SSN * 075-82-4182 Add debtor SSN" at bounding box center [584, 603] width 503 height 87
click at [476, 686] on label "Date on /s/ signature lines" at bounding box center [459, 677] width 234 height 18
click at [474, 704] on span "Other" at bounding box center [466, 701] width 32 height 15
click at [468, 704] on input "Other" at bounding box center [462, 698] width 11 height 11
radio input "true"
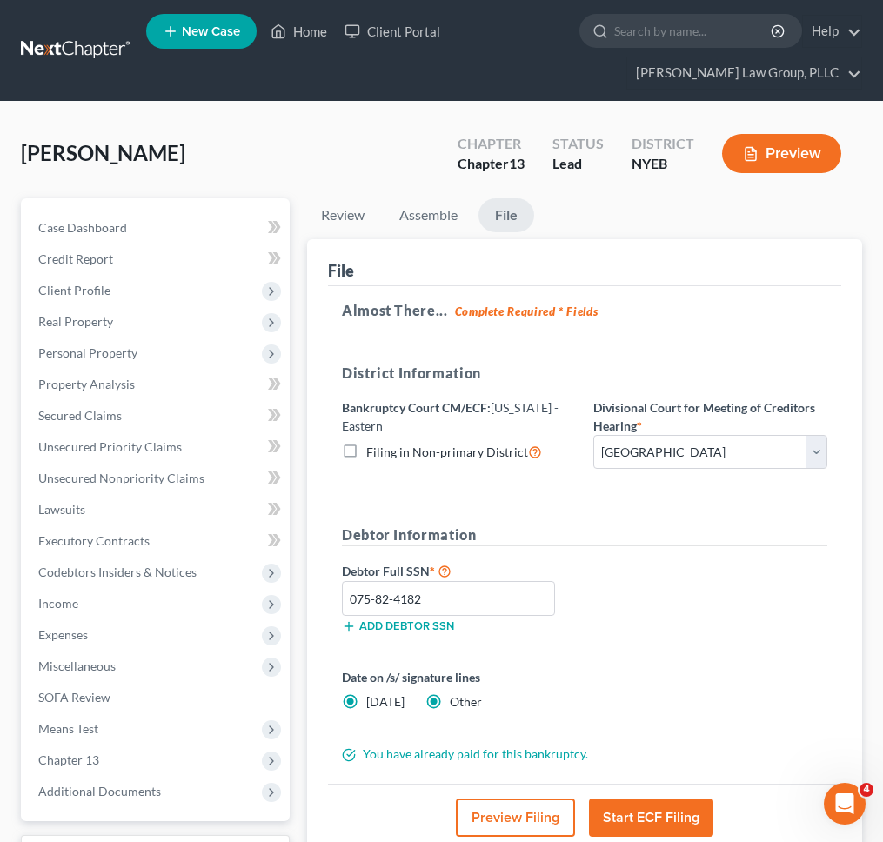
radio input "false"
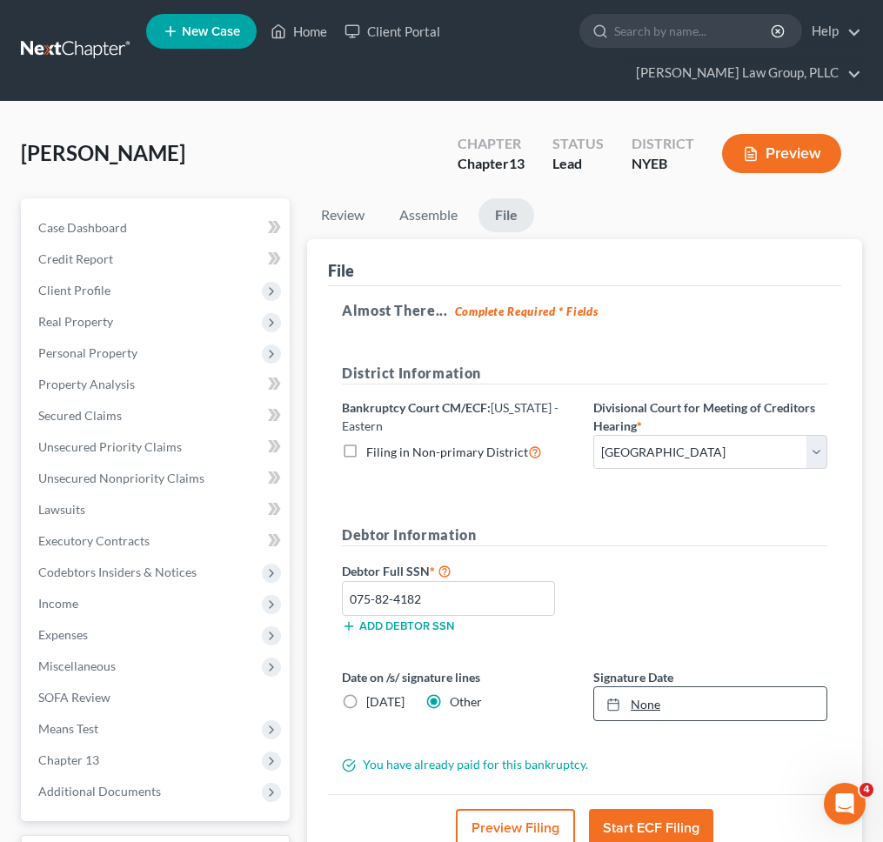
click at [663, 705] on link "None" at bounding box center [710, 703] width 232 height 33
type input "9/8/2025"
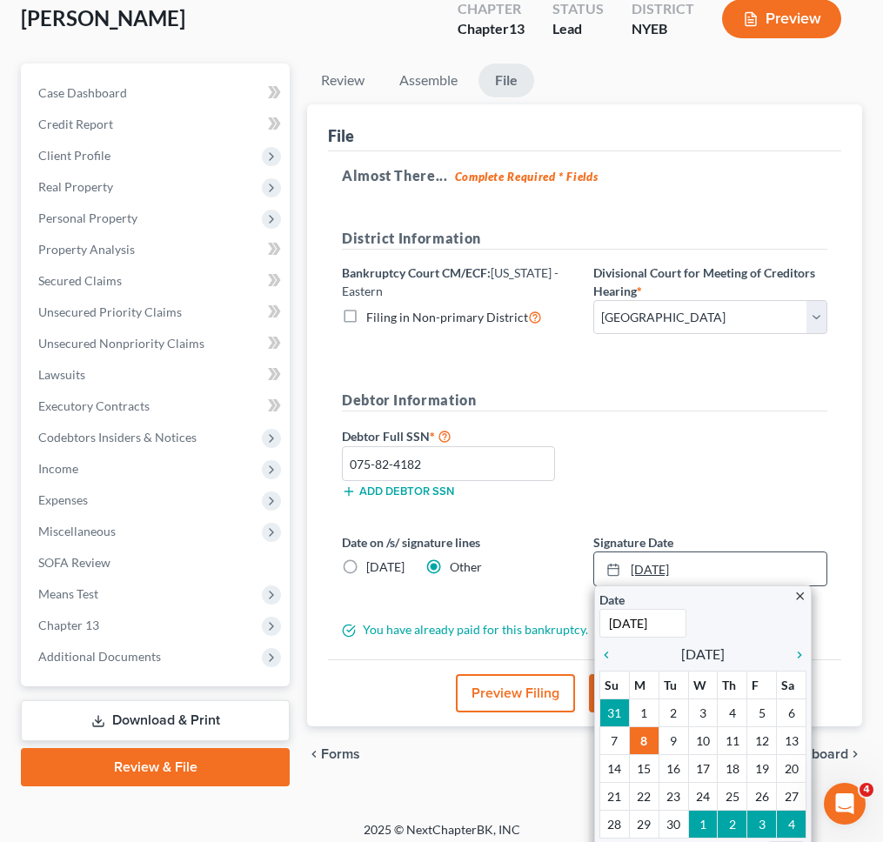
scroll to position [138, 0]
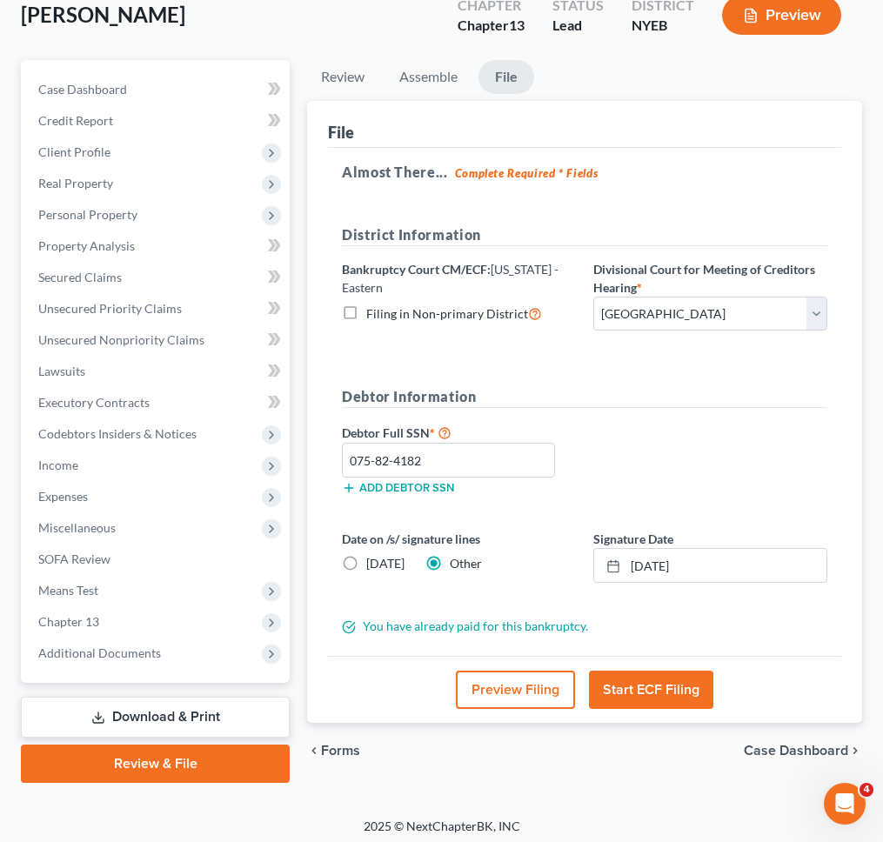
click at [774, 427] on div "Debtor Full SSN * 075-82-4182 Add debtor SSN" at bounding box center [584, 465] width 503 height 87
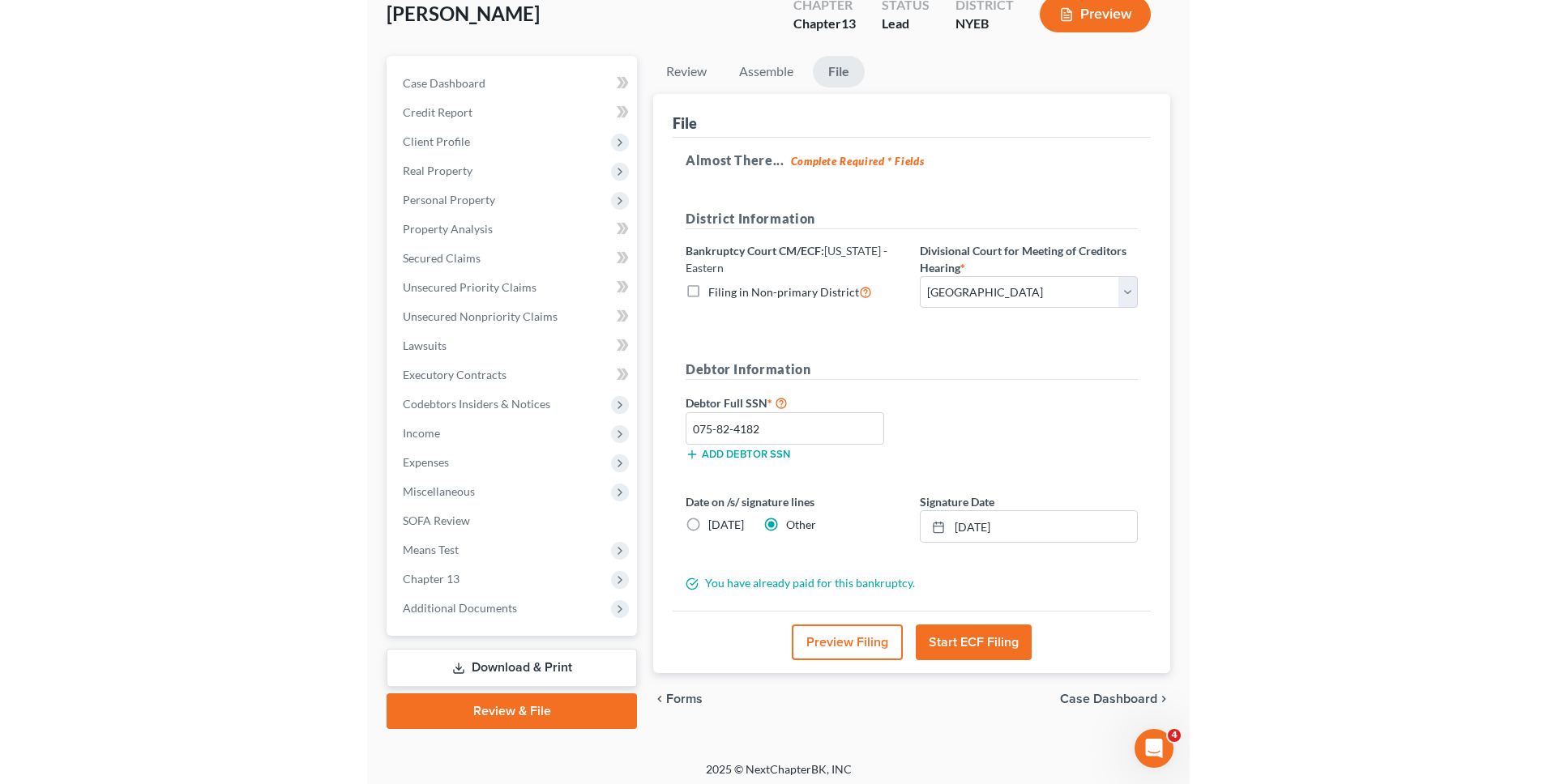
scroll to position [100, 0]
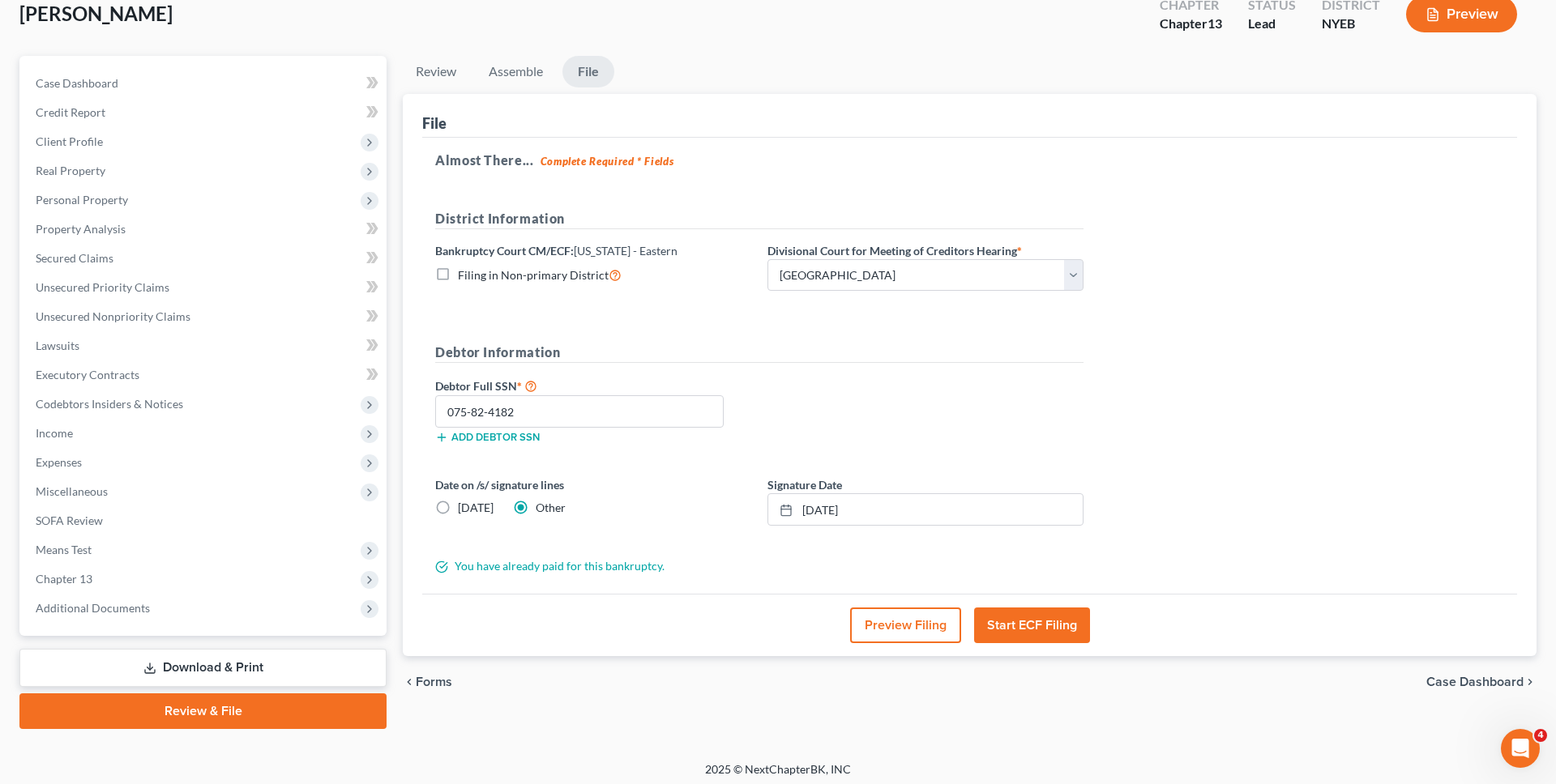
click at [1076, 643] on div "Preview Filing Start ECF Filing" at bounding box center [968, 625] width 1094 height 62
click at [1073, 632] on button "Start ECF Filing" at bounding box center [1032, 626] width 115 height 35
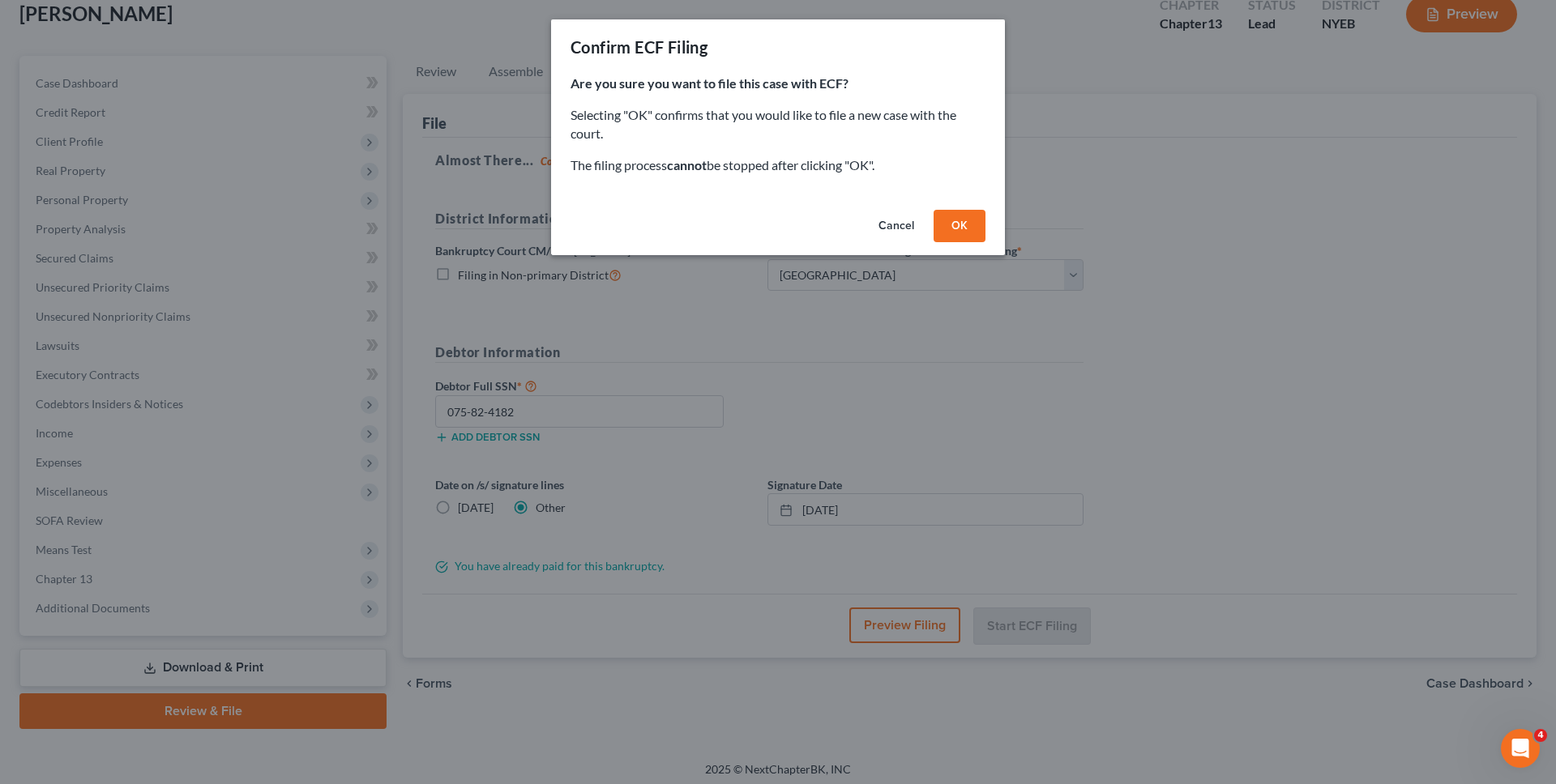
click at [965, 223] on button "OK" at bounding box center [959, 225] width 52 height 33
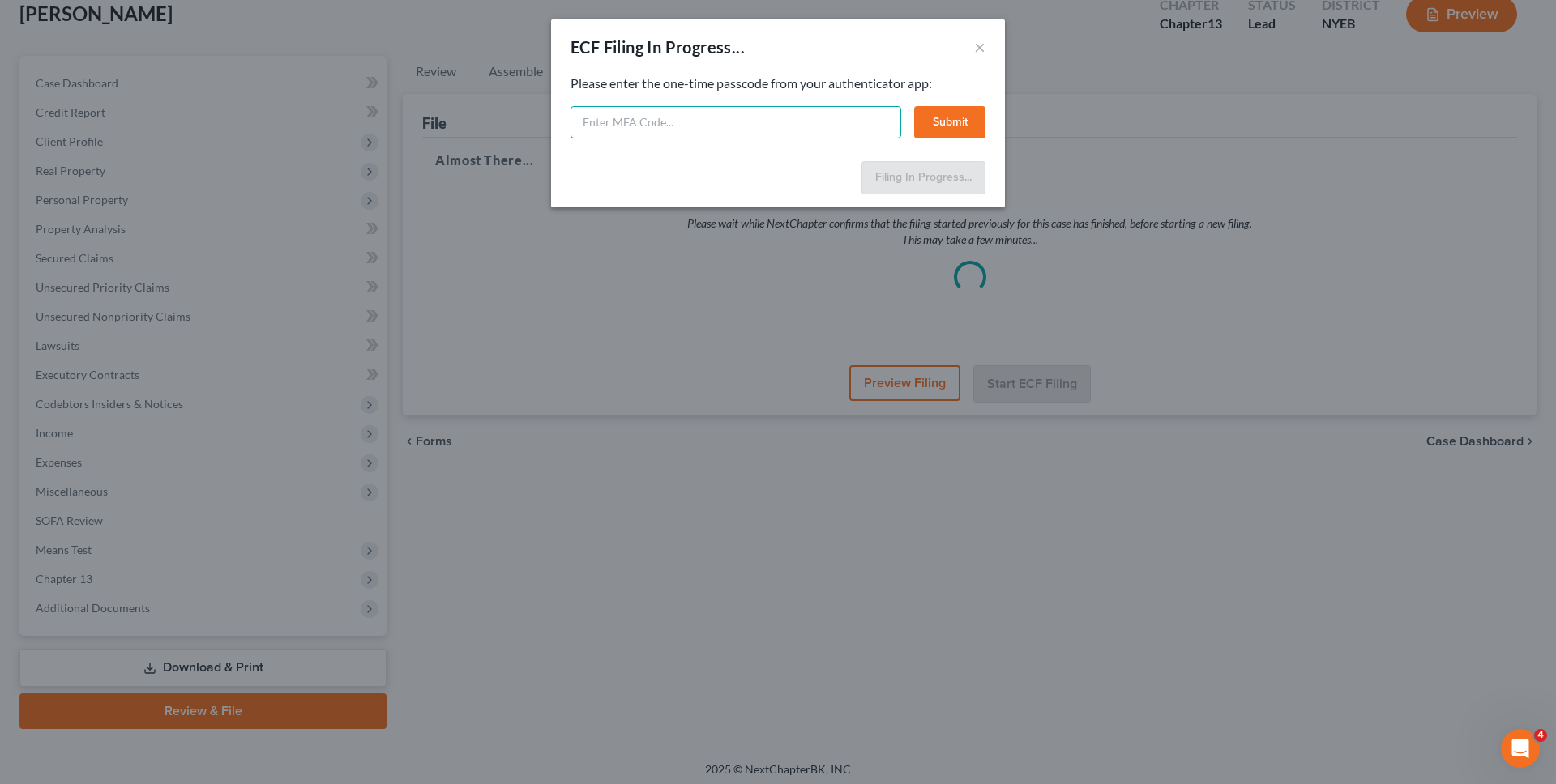
click at [631, 128] on input "text" at bounding box center [736, 122] width 331 height 33
type input "153231"
click at [956, 122] on button "Submit" at bounding box center [949, 122] width 72 height 33
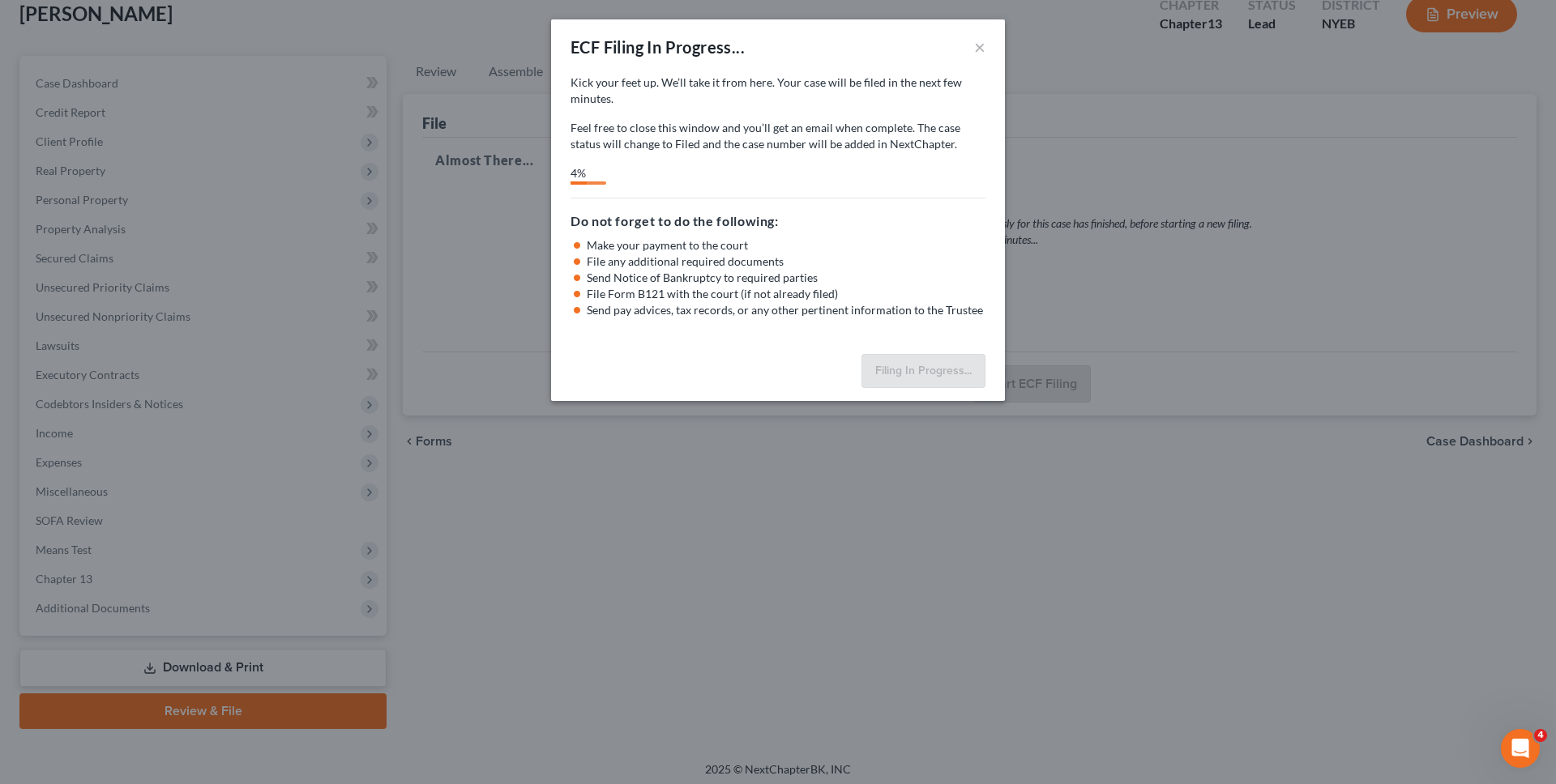
click at [878, 117] on div "Kick your feet up. We’ll take it from here. Your case will be filed in the next…" at bounding box center [778, 114] width 414 height 78
select select "0"
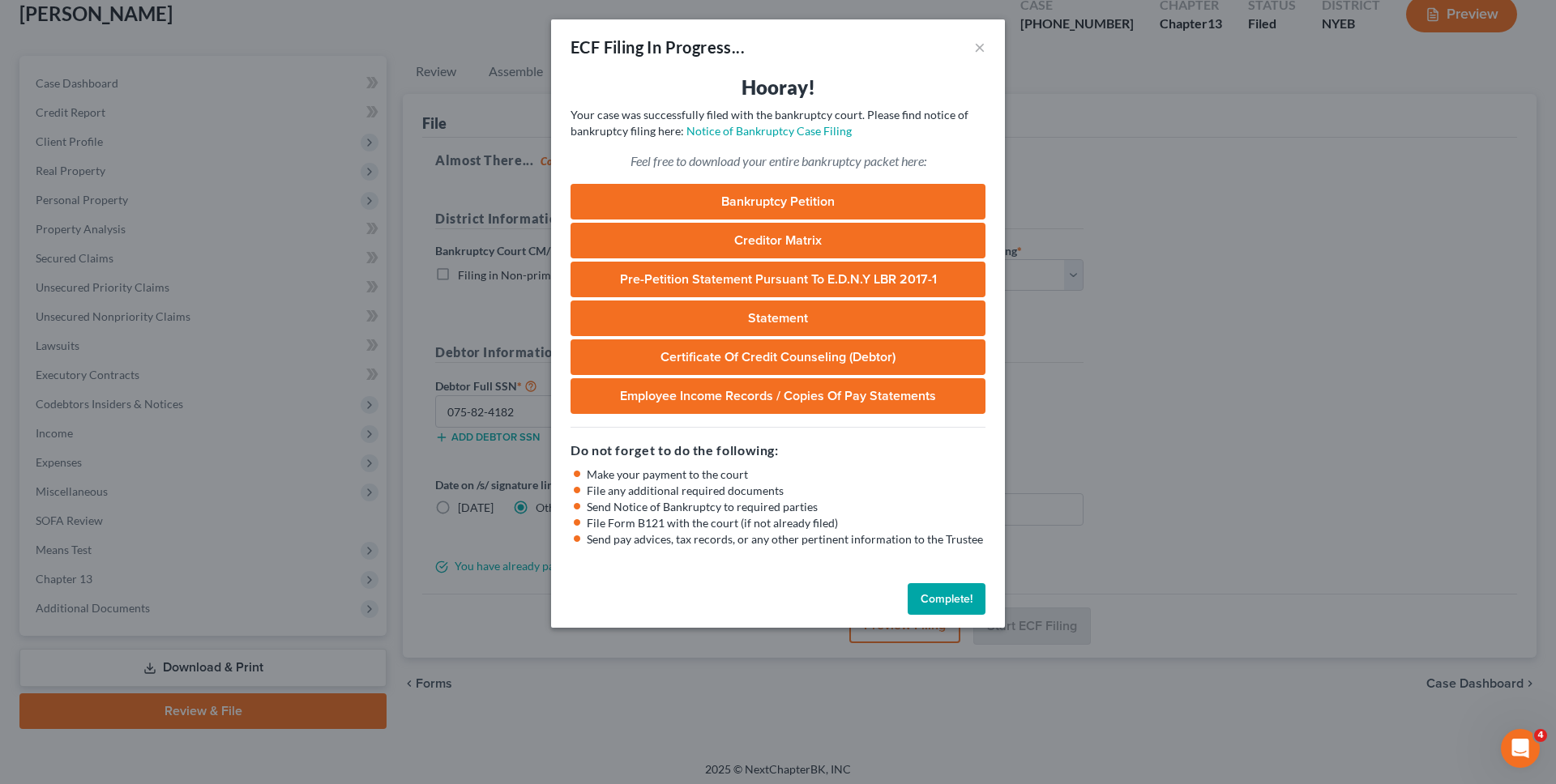
click at [940, 605] on button "Complete!" at bounding box center [946, 599] width 78 height 33
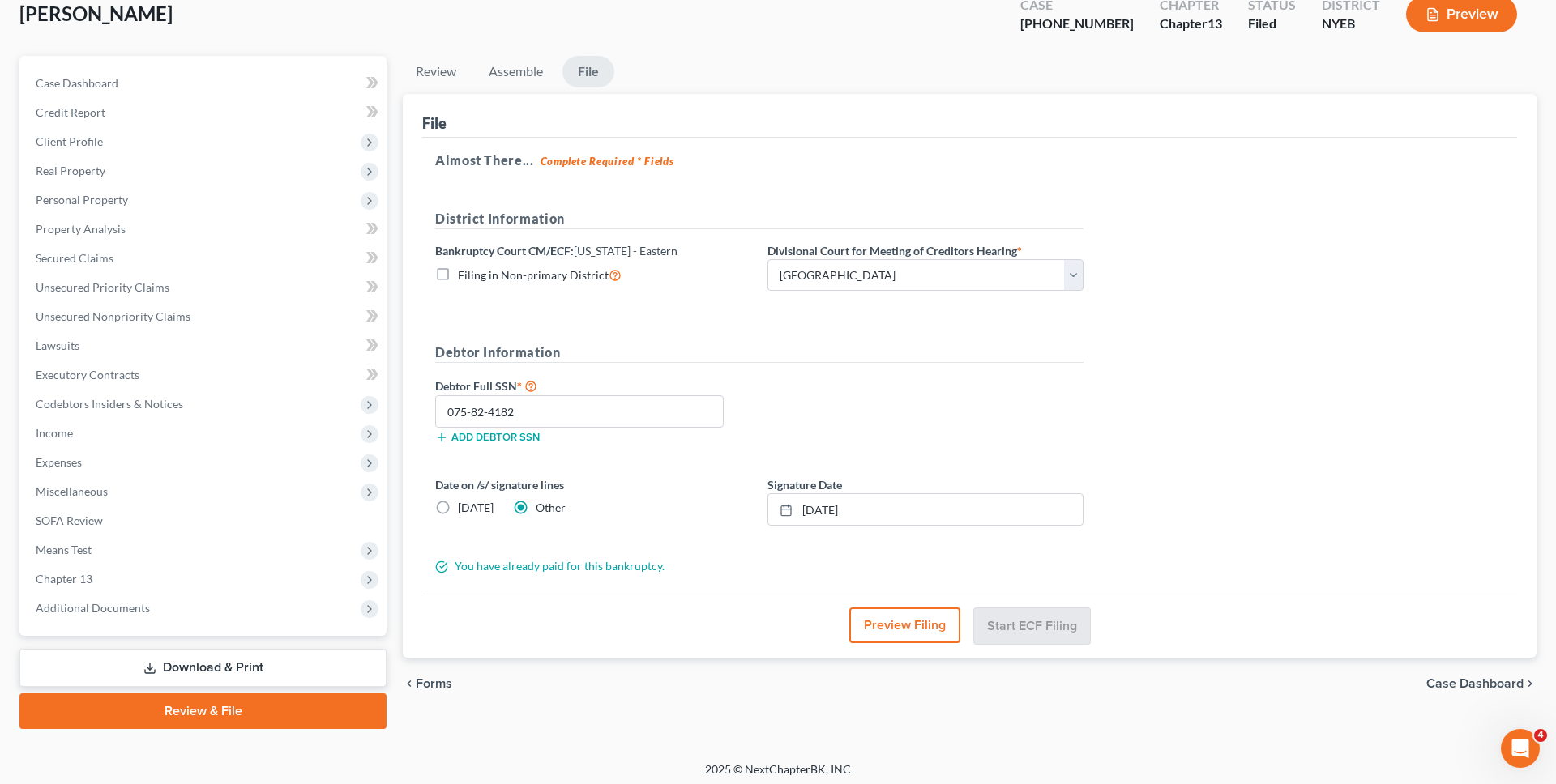
scroll to position [0, 0]
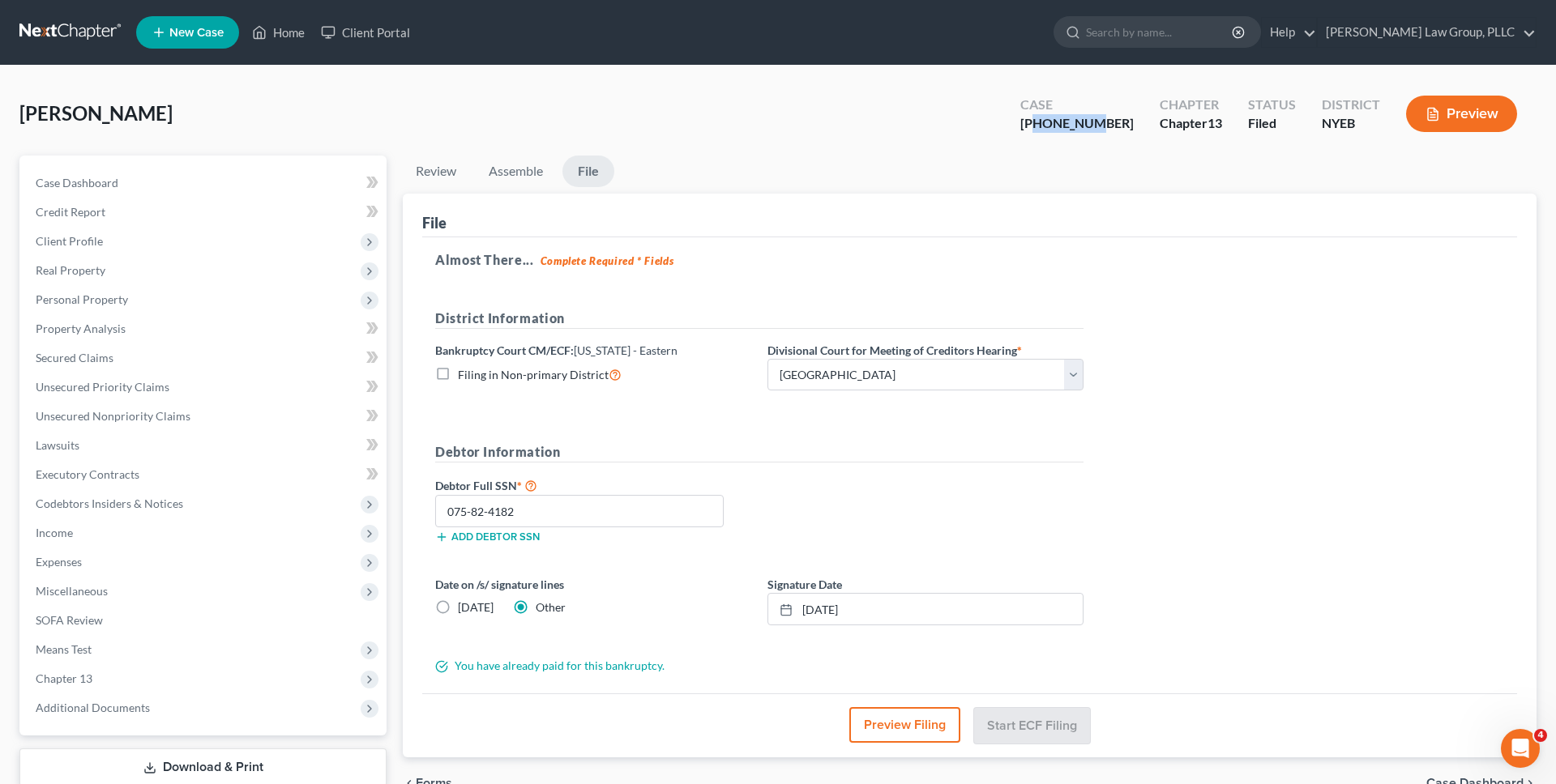
copy div "25-44284"
drag, startPoint x: 1077, startPoint y: 126, endPoint x: 1134, endPoint y: 126, distance: 57.0
click at [1134, 126] on div "Case 1-25-44284" at bounding box center [1076, 115] width 140 height 47
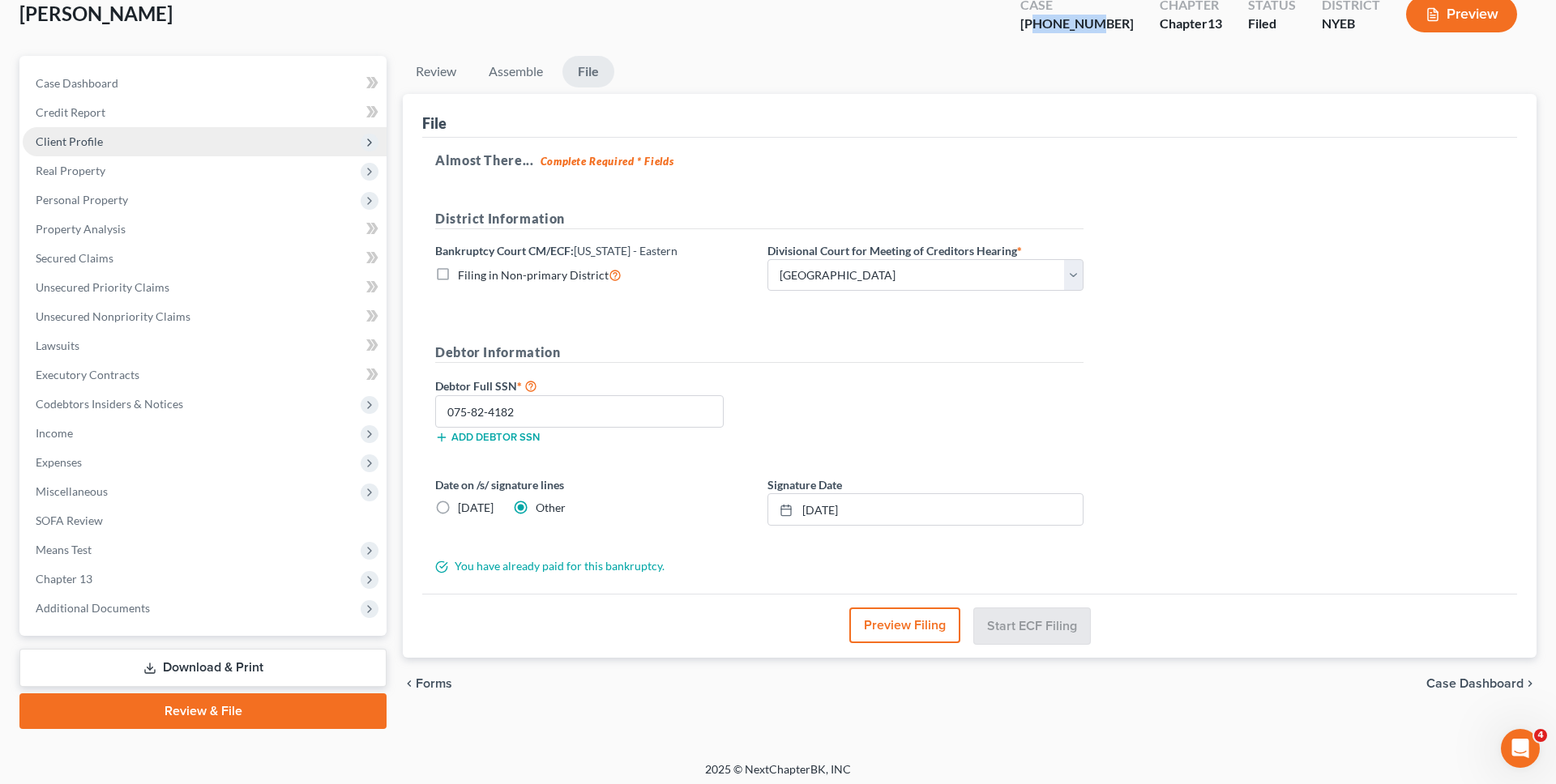
scroll to position [106, 0]
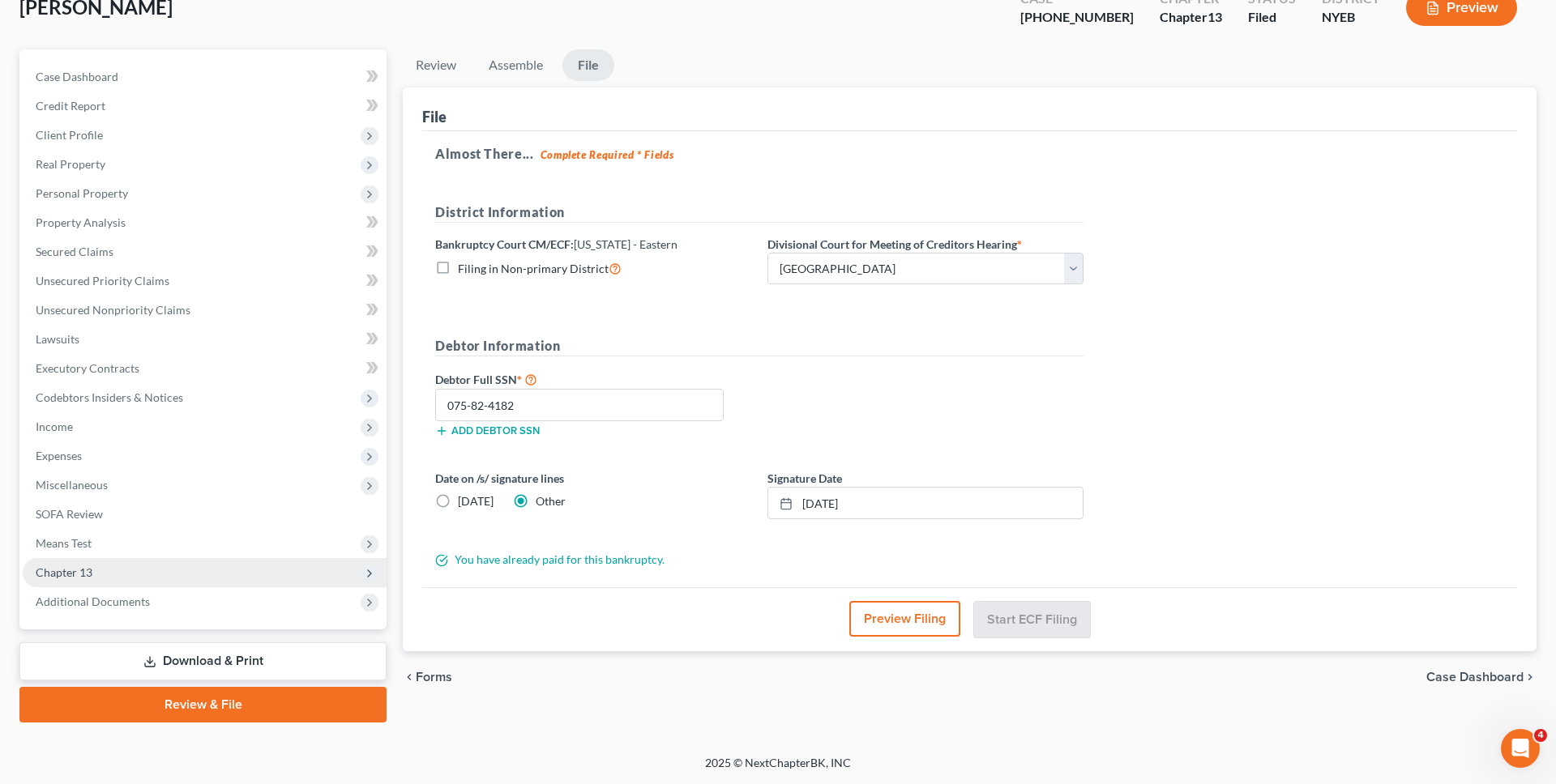
click at [222, 574] on span "Chapter 13" at bounding box center [204, 572] width 364 height 29
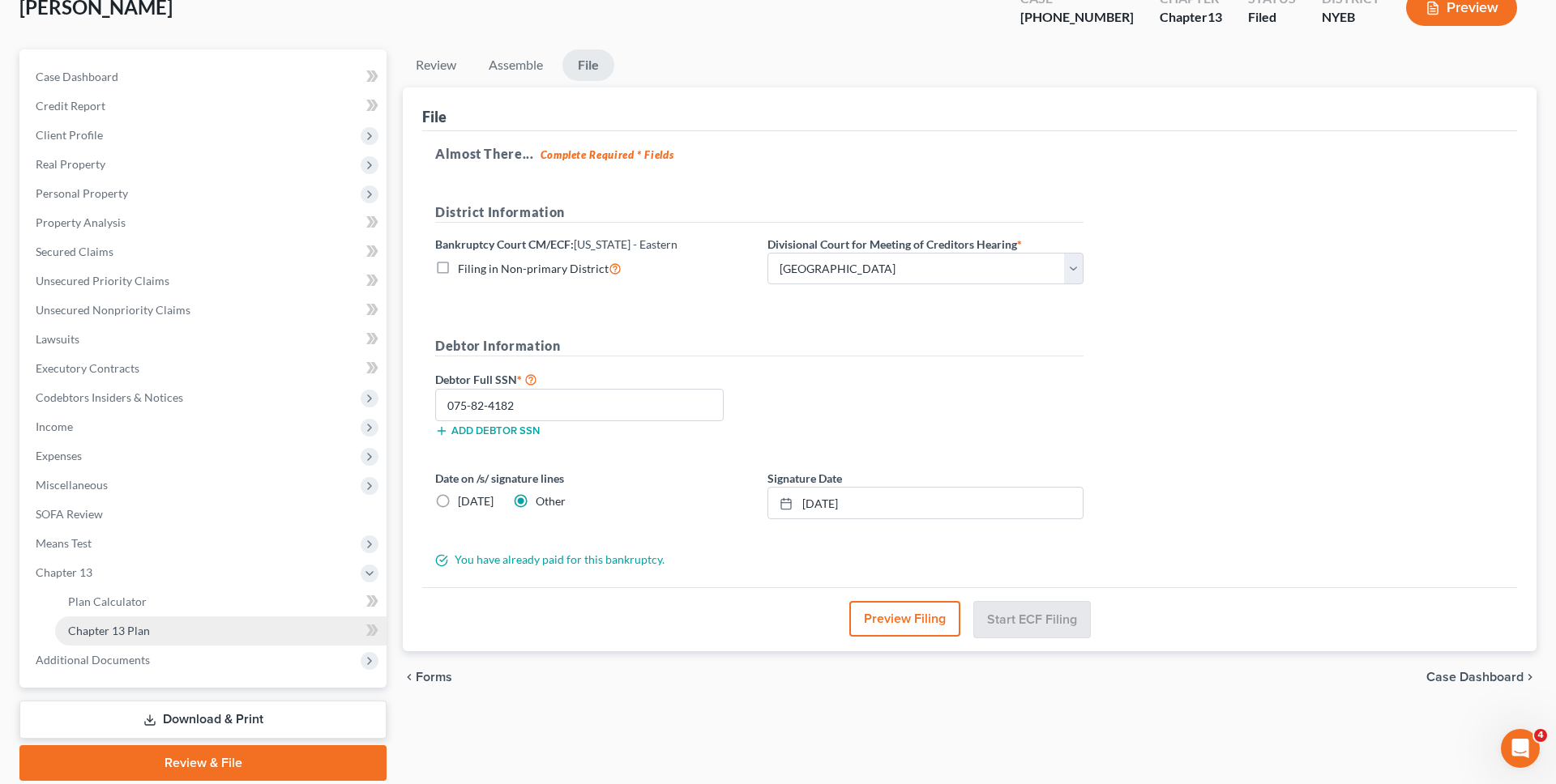
click at [228, 630] on link "Chapter 13 Plan" at bounding box center [221, 630] width 331 height 29
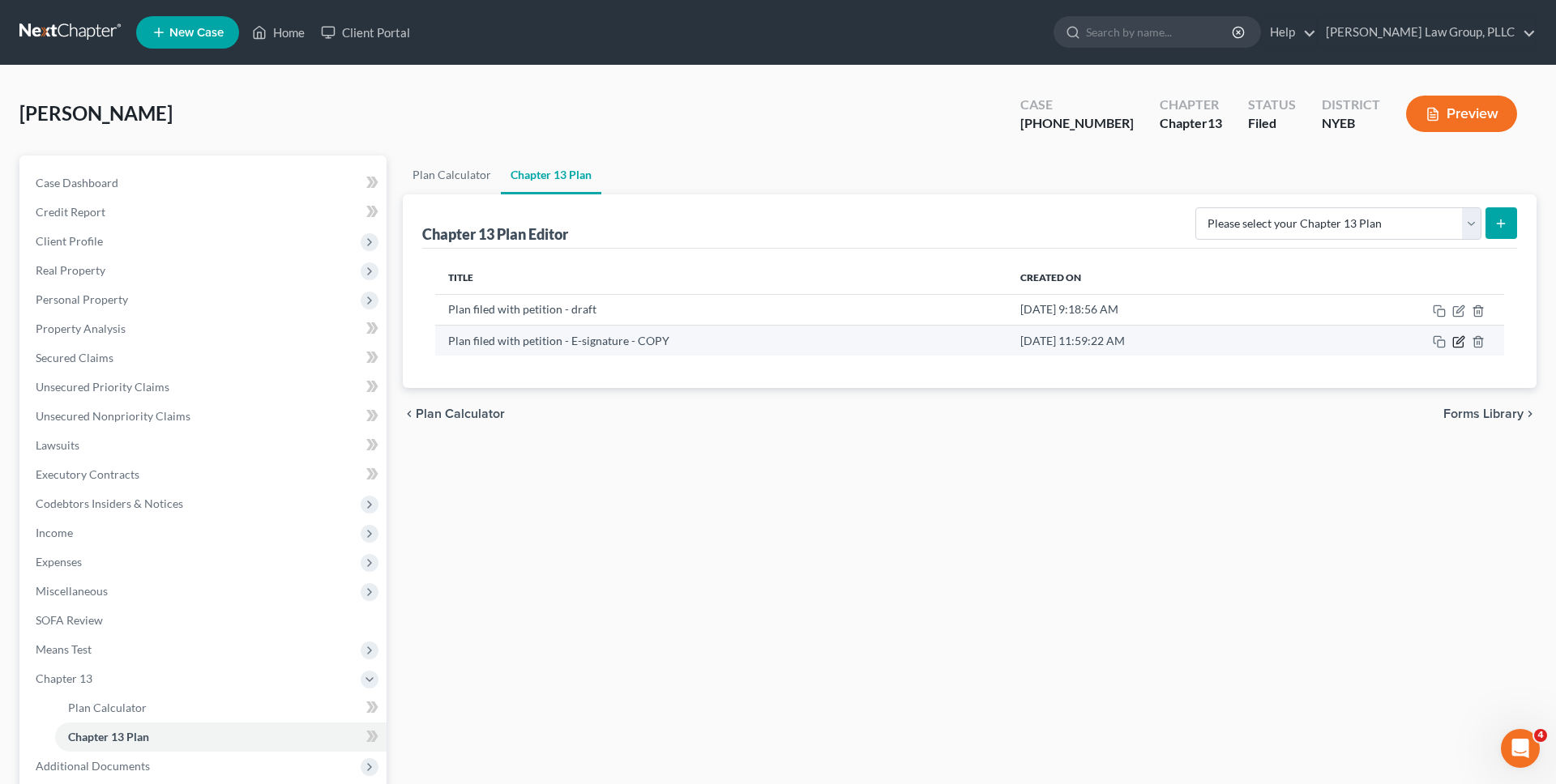
click at [1462, 341] on icon "button" at bounding box center [1458, 342] width 13 height 13
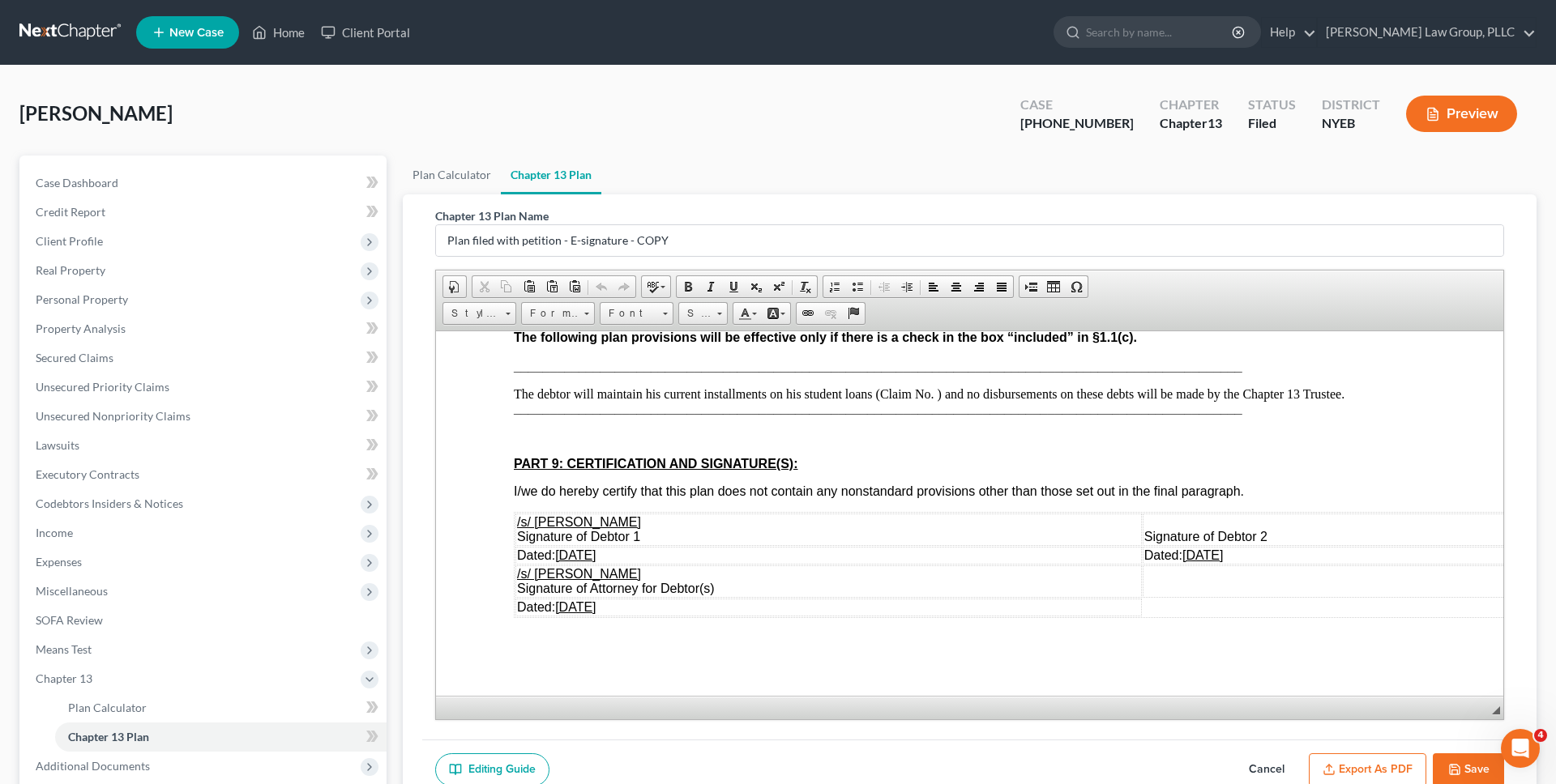
scroll to position [165, 0]
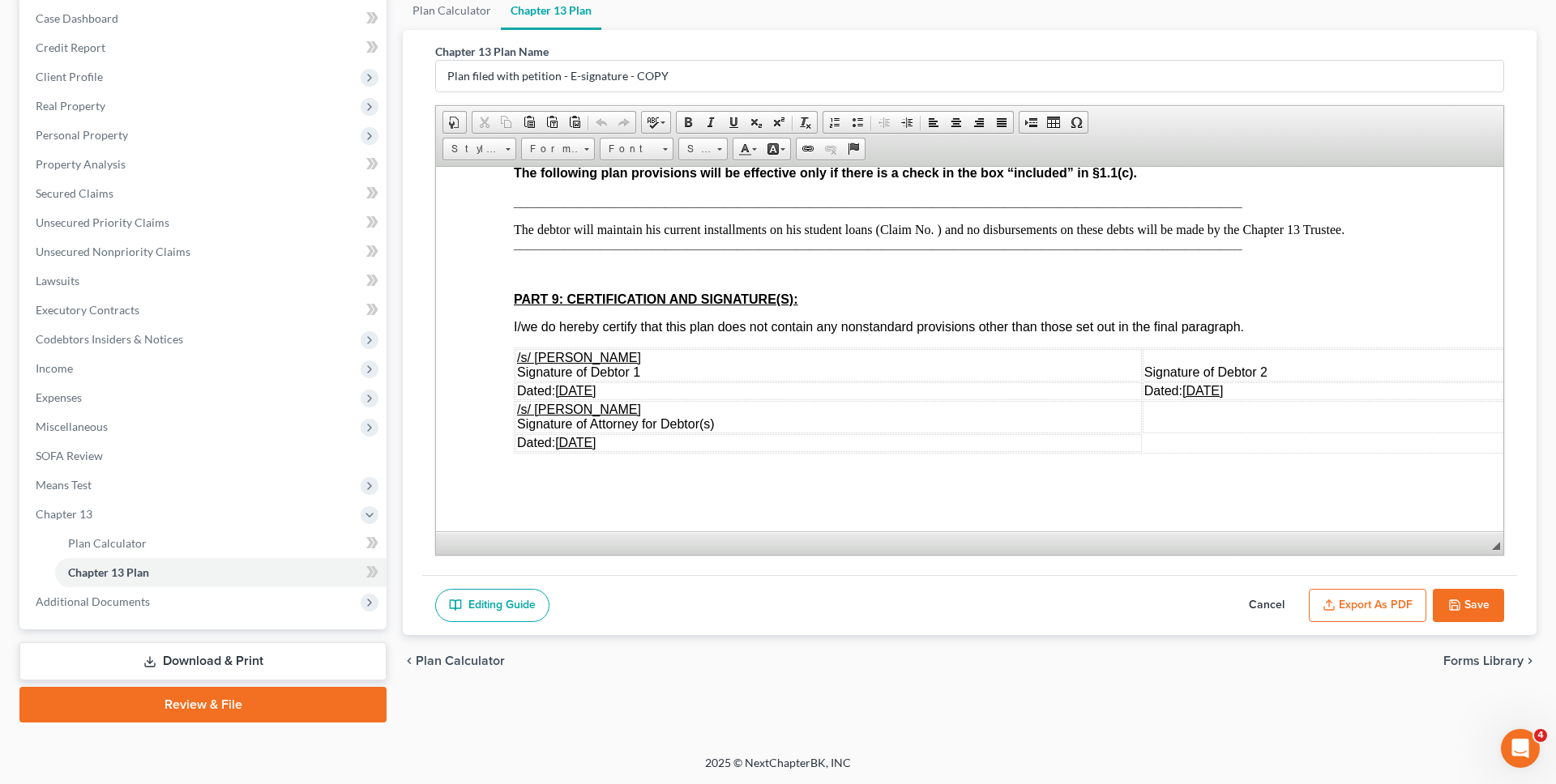
click at [588, 386] on u "09/03/2025" at bounding box center [575, 390] width 41 height 14
click at [589, 444] on span "09/03/2025" at bounding box center [575, 441] width 41 height 14
click at [1216, 389] on span "09/03/2025" at bounding box center [1202, 390] width 41 height 14
click at [1464, 594] on button "Save" at bounding box center [1468, 606] width 72 height 34
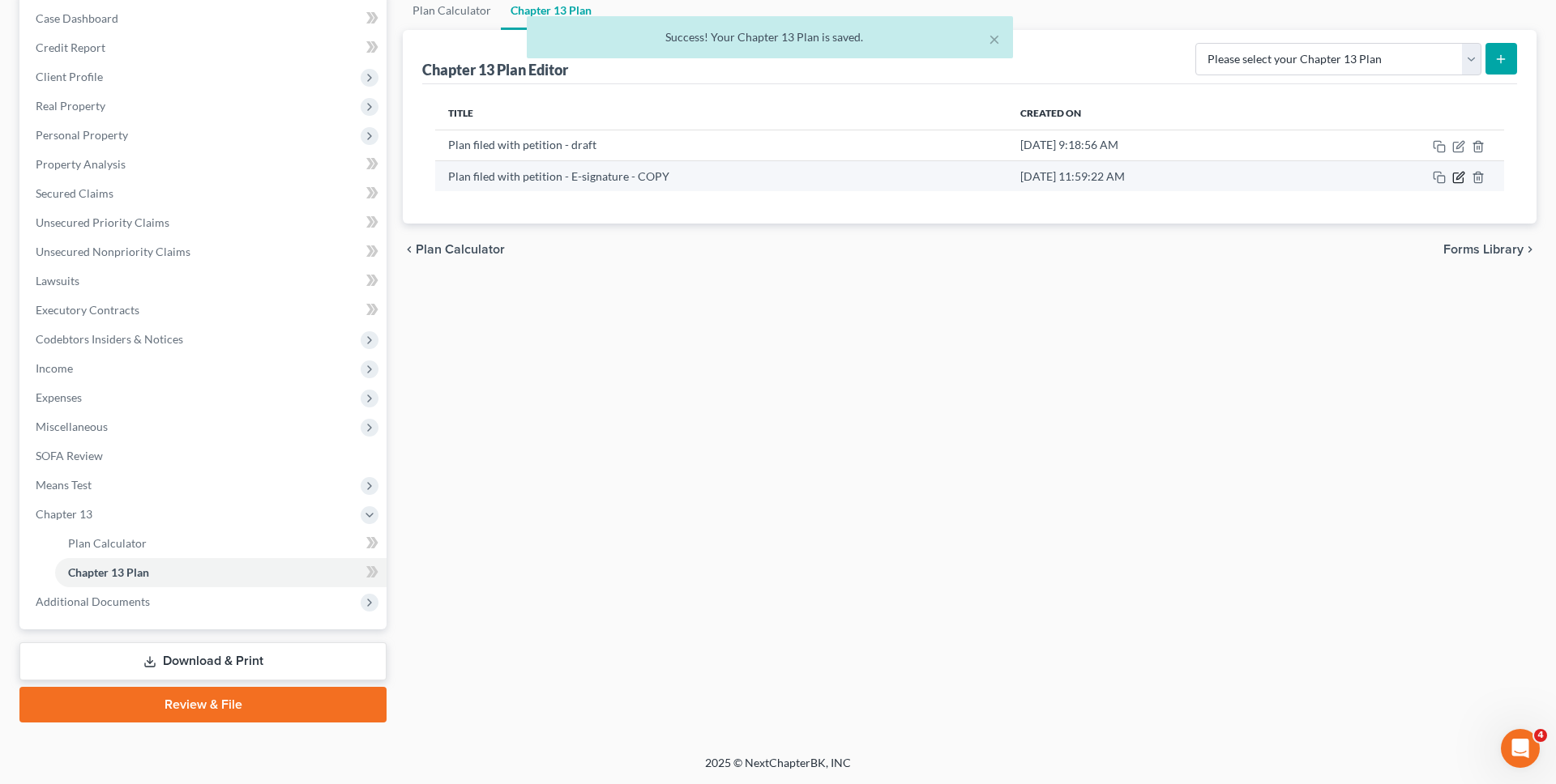
click at [1454, 182] on icon "button" at bounding box center [1458, 178] width 13 height 13
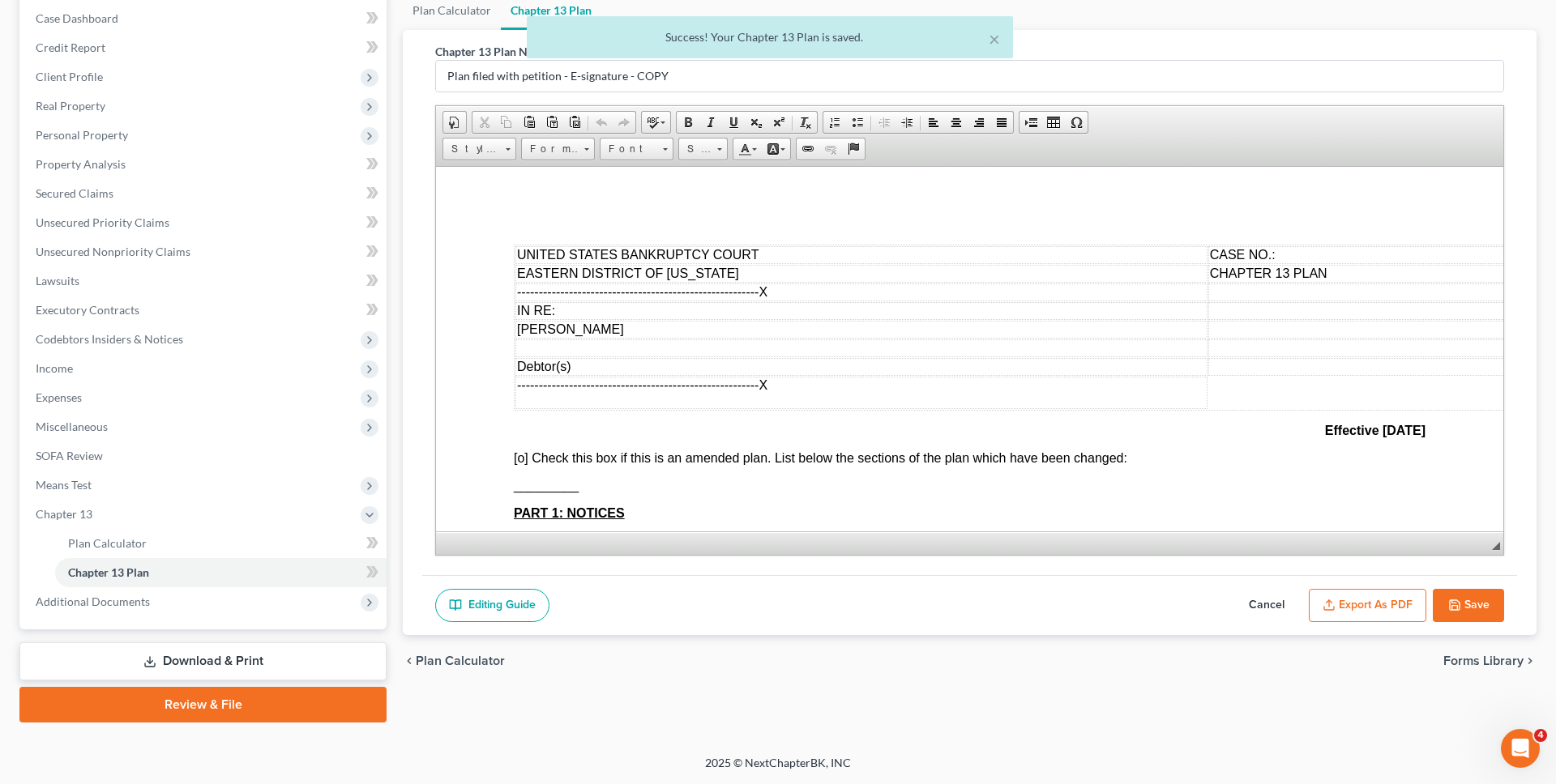
scroll to position [0, 0]
click at [1356, 593] on button "Export as PDF" at bounding box center [1367, 606] width 117 height 34
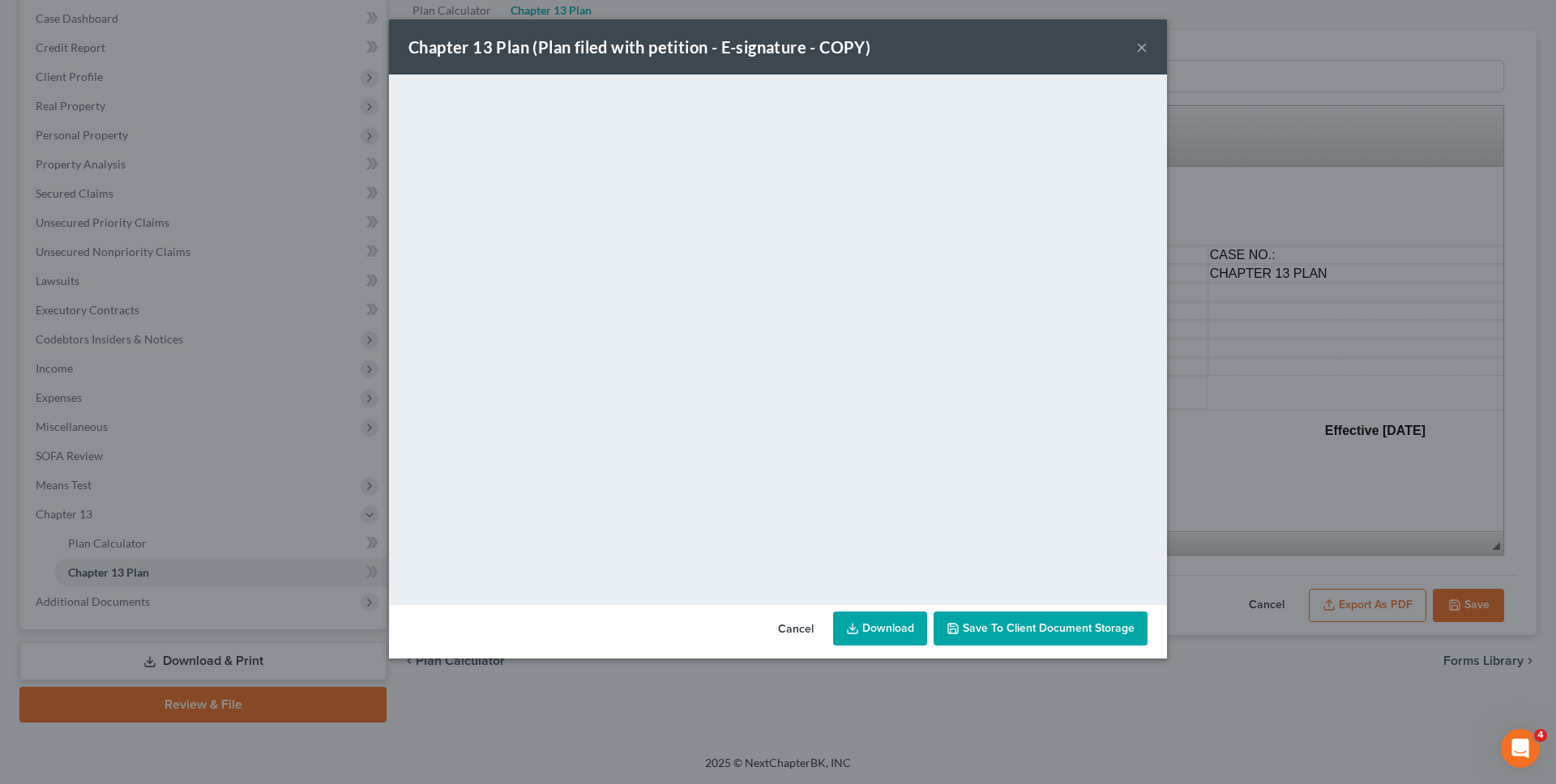
click at [895, 624] on link "Download" at bounding box center [879, 629] width 94 height 34
click at [1134, 44] on div "Chapter 13 Plan (Plan filed with petition - E-signature - COPY) ×" at bounding box center [778, 47] width 778 height 55
click at [1142, 44] on button "×" at bounding box center [1142, 47] width 11 height 20
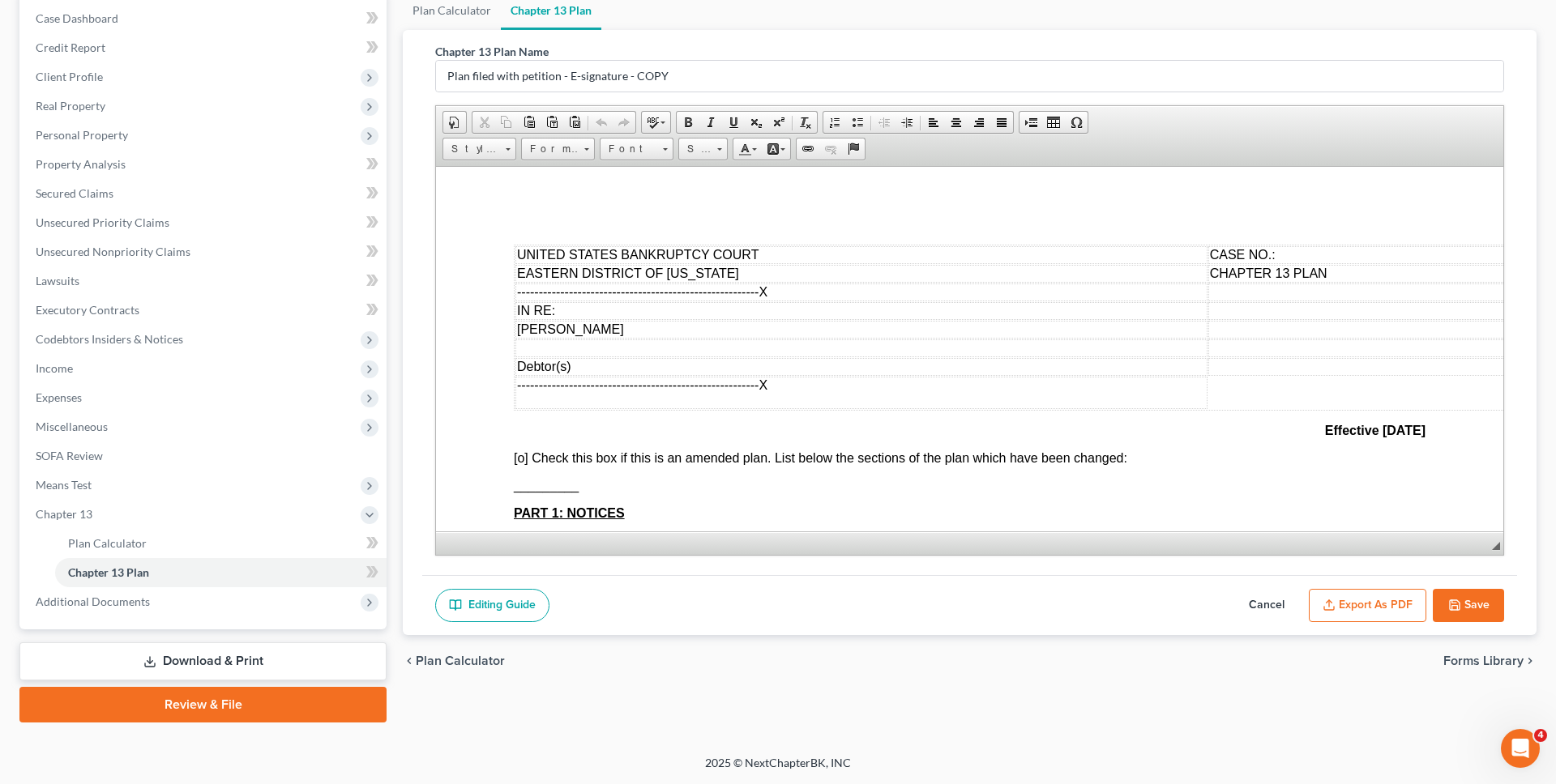
click at [1499, 615] on button "Save" at bounding box center [1468, 606] width 72 height 34
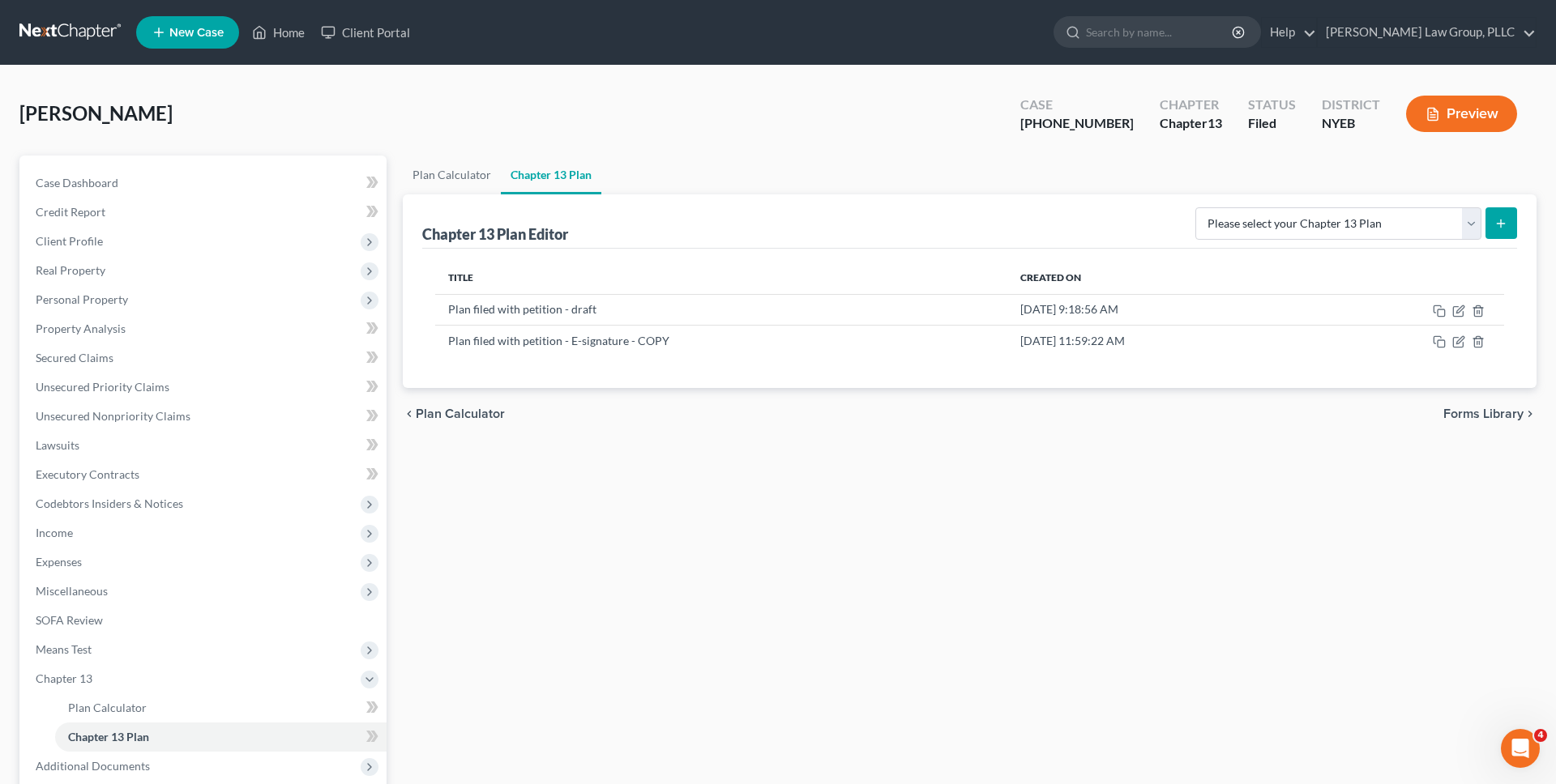
click at [53, 36] on link at bounding box center [71, 32] width 103 height 29
